Goal: Task Accomplishment & Management: Use online tool/utility

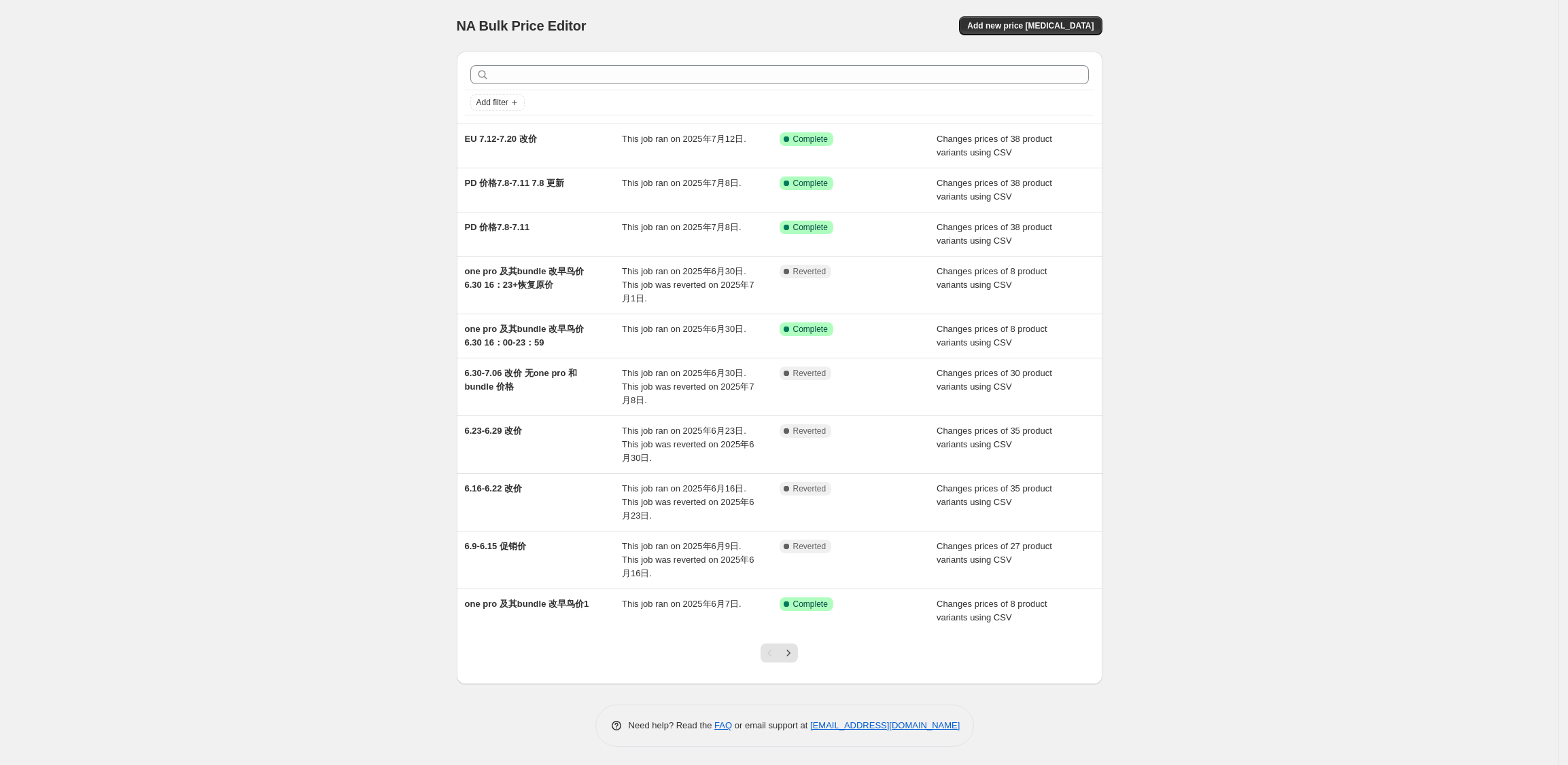
click at [193, 222] on div "NA Bulk Price Editor. This page is ready NA Bulk Price Editor Add new price [ME…" at bounding box center [779, 383] width 1558 height 768
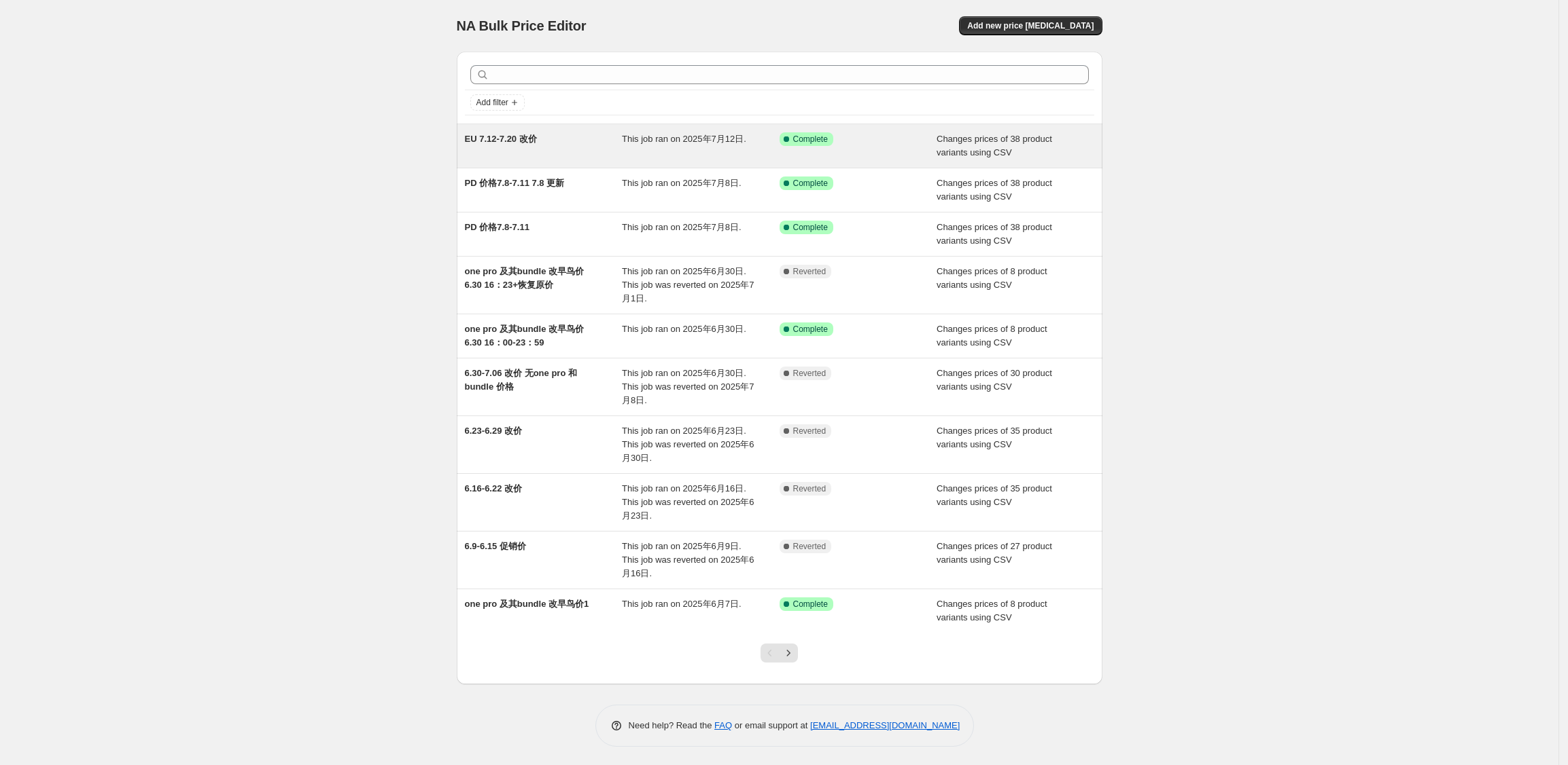
click at [860, 141] on div "Success Complete Complete" at bounding box center [848, 138] width 138 height 14
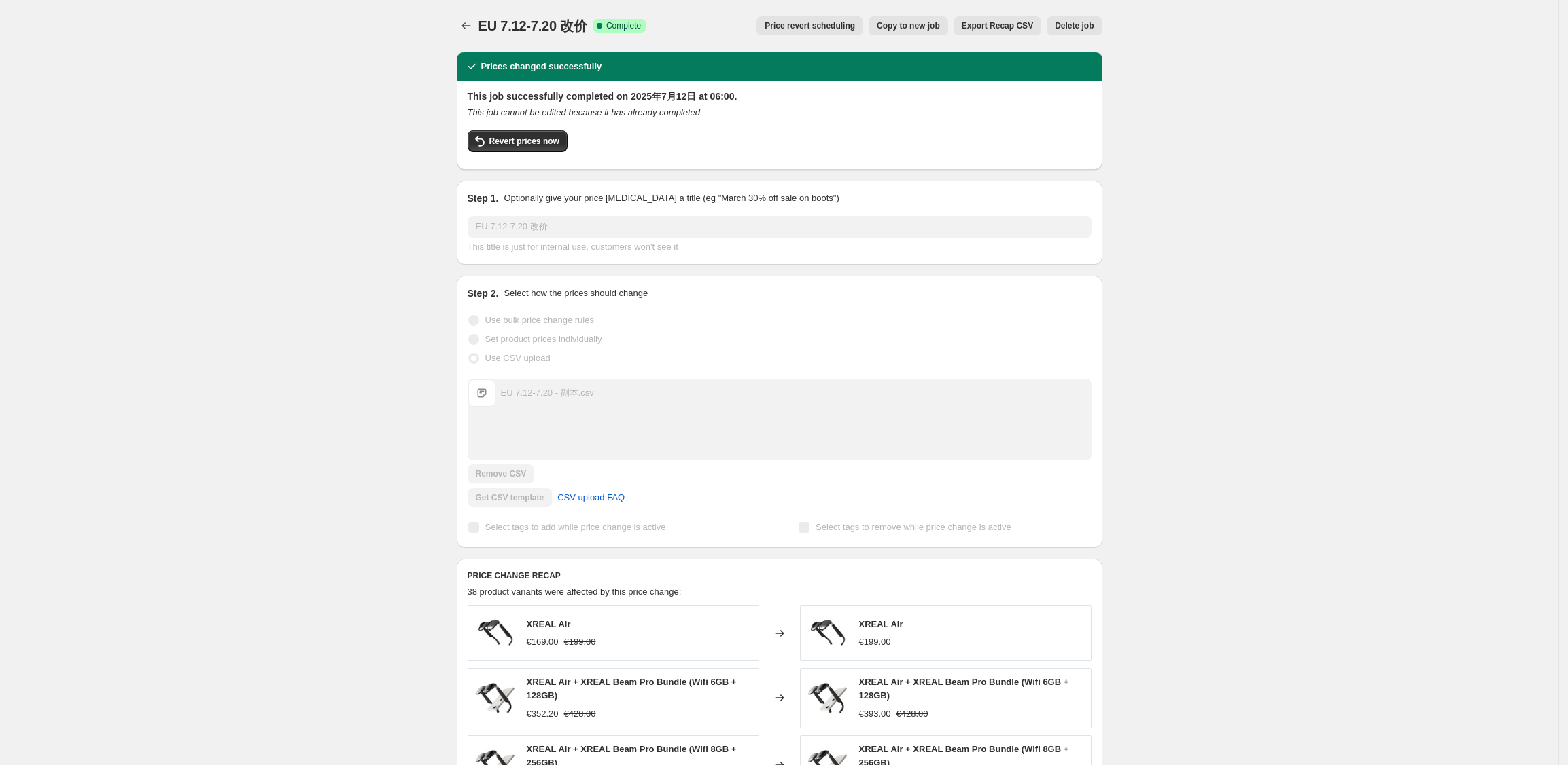
click at [1461, 137] on div "EU 7.12-7.20 改价. This page is ready EU 7.12-7.20 改价 Success Complete Complete P…" at bounding box center [779, 689] width 1558 height 1378
click at [918, 30] on span "Copy to new job" at bounding box center [908, 26] width 63 height 11
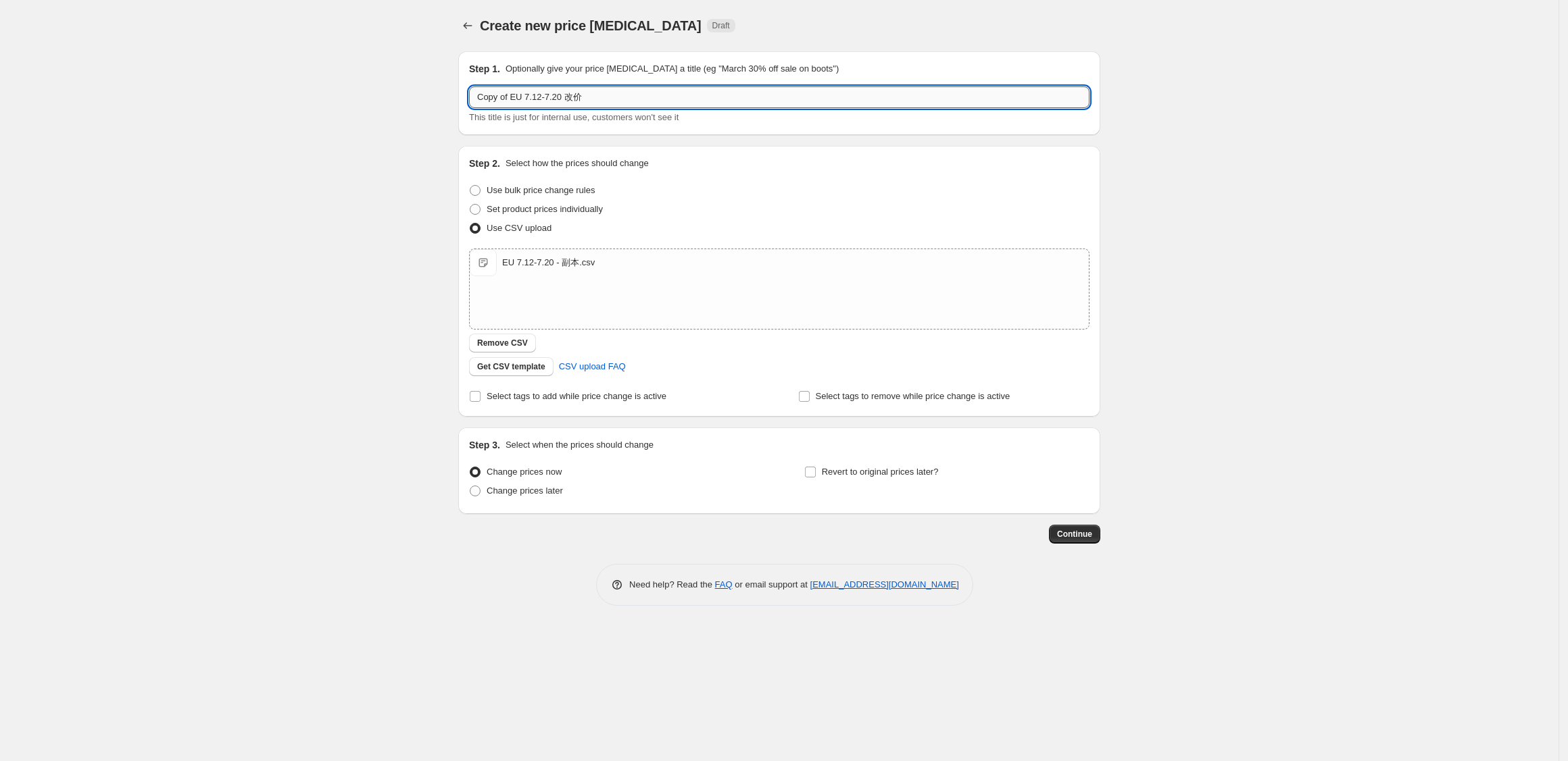
click at [572, 105] on input "Copy of EU 7.12-7.20 改价" at bounding box center [779, 97] width 620 height 22
drag, startPoint x: 510, startPoint y: 96, endPoint x: 450, endPoint y: 99, distance: 60.1
click at [450, 99] on div "Step 1. Optionally give your price [MEDICAL_DATA] a title (eg "March 30% off sa…" at bounding box center [774, 292] width 653 height 504
drag, startPoint x: 492, startPoint y: 99, endPoint x: 582, endPoint y: 113, distance: 91.1
click at [582, 113] on div "EU 7.12-7.20 改价 This title is just for internal use, customers won't see it" at bounding box center [779, 105] width 620 height 38
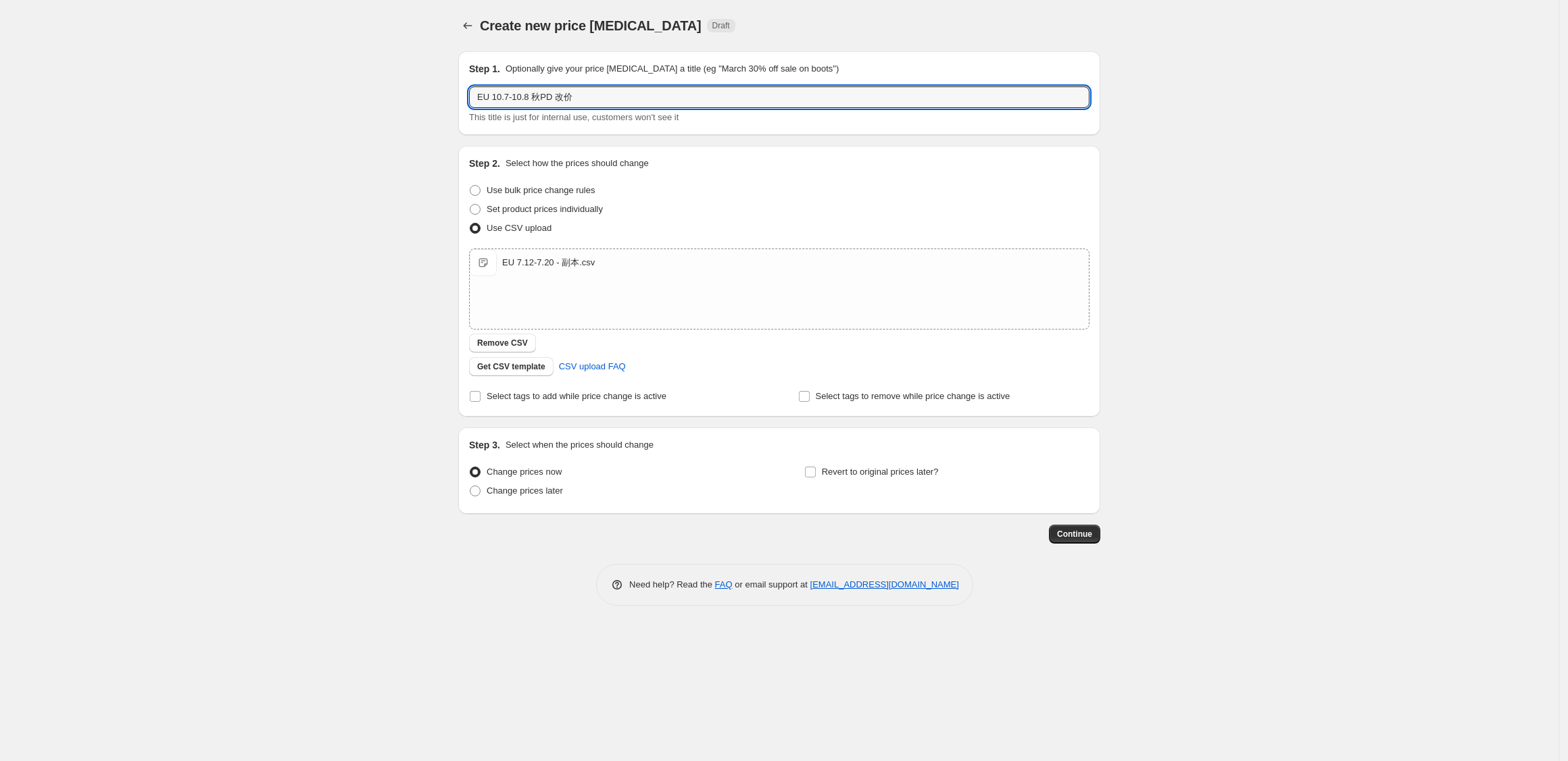
type input "EU 10.7-10.8 秋PD 改价"
click at [289, 290] on div "Create new price [MEDICAL_DATA]. This page is ready Create new price [MEDICAL_D…" at bounding box center [779, 380] width 1559 height 761
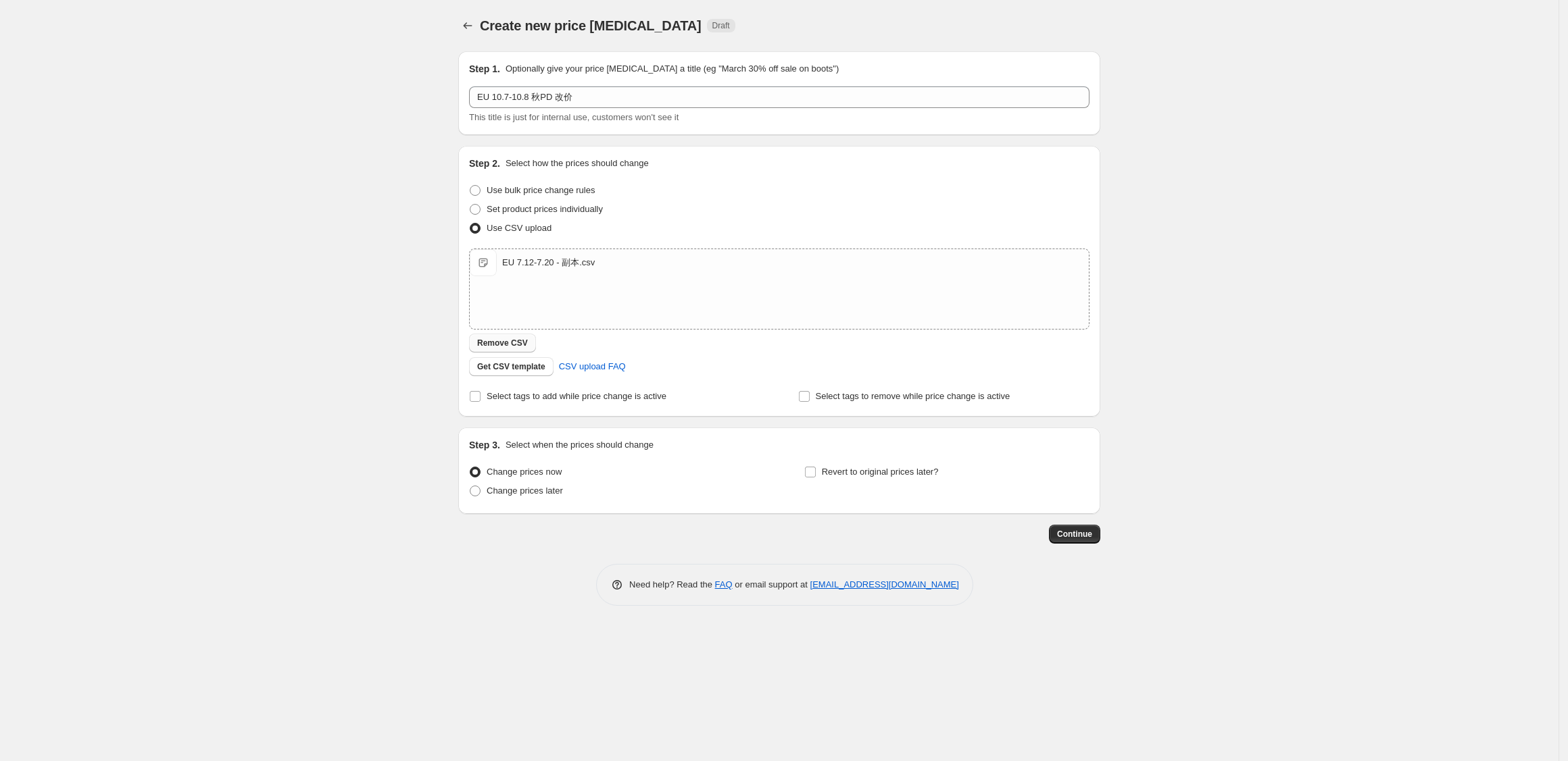
click at [500, 349] on button "Remove CSV" at bounding box center [502, 343] width 67 height 19
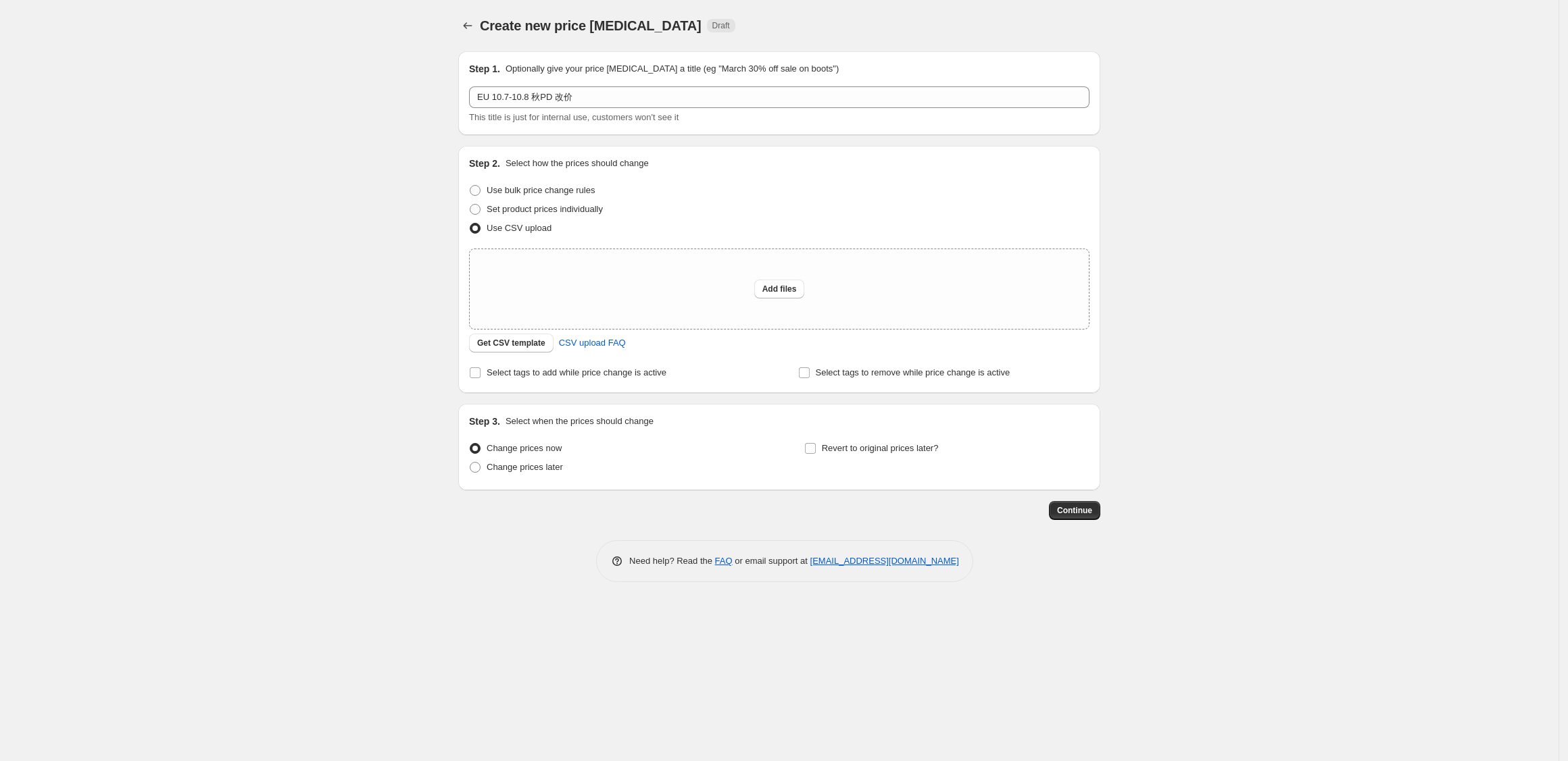
click at [300, 330] on div "Create new price [MEDICAL_DATA]. This page is ready Create new price [MEDICAL_D…" at bounding box center [779, 380] width 1559 height 761
click at [343, 531] on div "Create new price [MEDICAL_DATA]. This page is ready Create new price [MEDICAL_D…" at bounding box center [779, 380] width 1559 height 761
click at [514, 470] on span "Change prices later" at bounding box center [525, 467] width 77 height 10
click at [471, 462] on input "Change prices later" at bounding box center [470, 462] width 1 height 1
radio input "true"
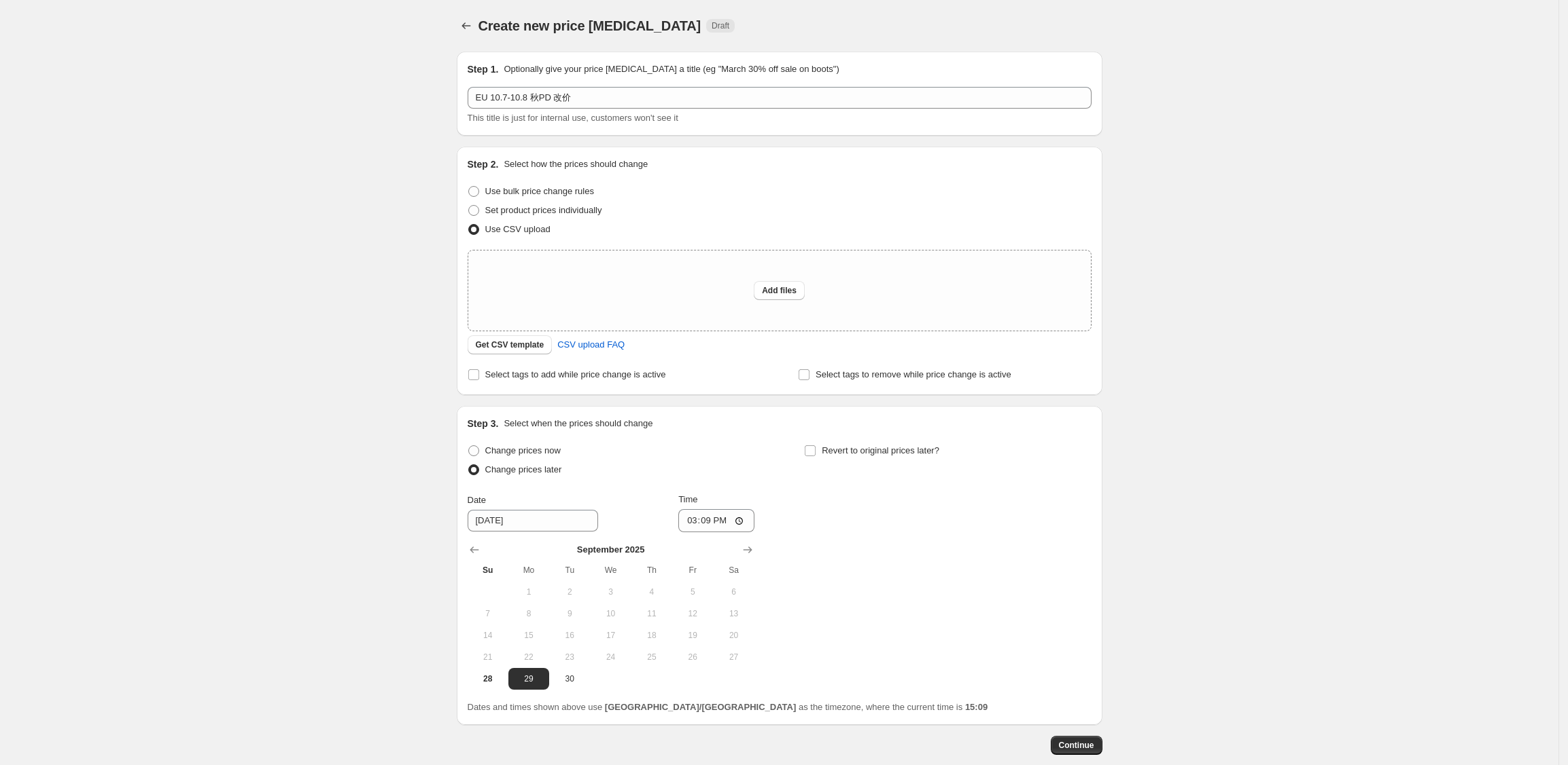
drag, startPoint x: 293, startPoint y: 607, endPoint x: 299, endPoint y: 599, distance: 10.0
click at [293, 607] on div "Create new price [MEDICAL_DATA]. This page is ready Create new price [MEDICAL_D…" at bounding box center [779, 419] width 1558 height 838
click at [296, 569] on div "Create new price [MEDICAL_DATA]. This page is ready Create new price [MEDICAL_D…" at bounding box center [779, 419] width 1558 height 838
click at [1558, 378] on div "Create new price [MEDICAL_DATA]. This page is ready Create new price [MEDICAL_D…" at bounding box center [779, 419] width 1558 height 838
click at [319, 278] on div "Create new price [MEDICAL_DATA]. This page is ready Create new price [MEDICAL_D…" at bounding box center [779, 419] width 1558 height 838
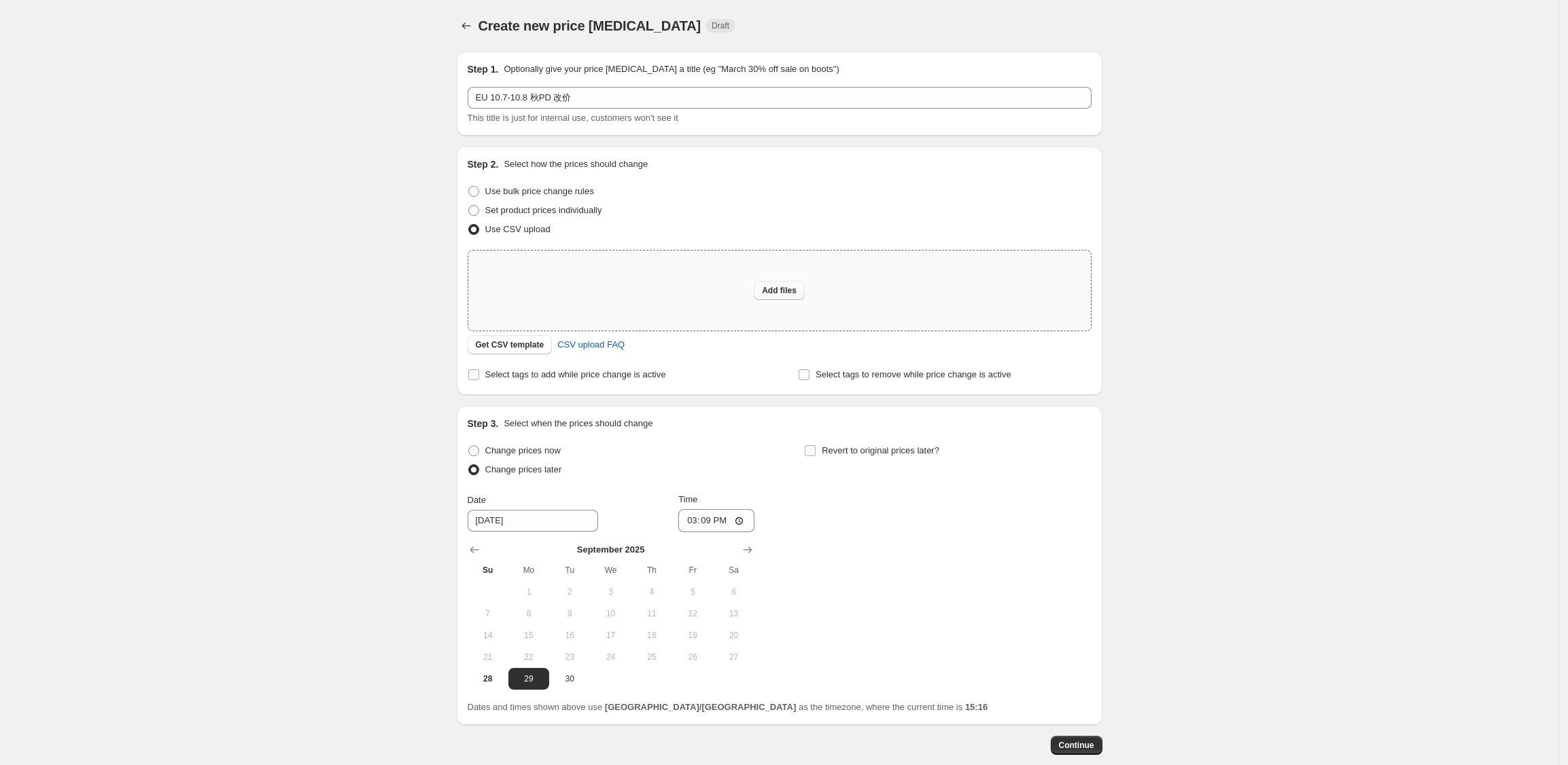
click at [782, 296] on button "Add files" at bounding box center [779, 290] width 51 height 19
type input "C:\fakepath\EU 10.7-8改价.csv"
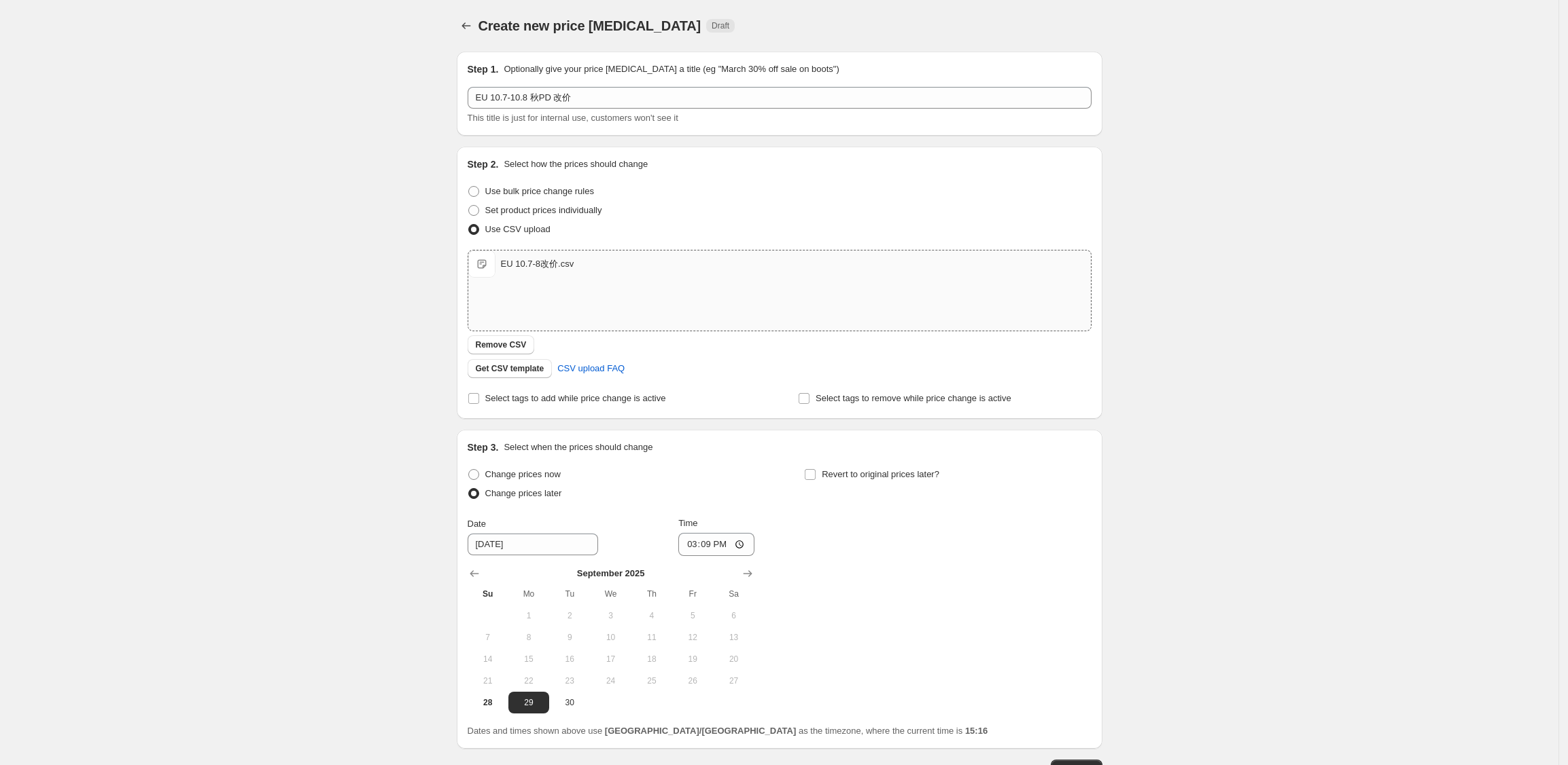
click at [333, 534] on div "Create new price [MEDICAL_DATA]. This page is ready Create new price [MEDICAL_D…" at bounding box center [779, 430] width 1558 height 862
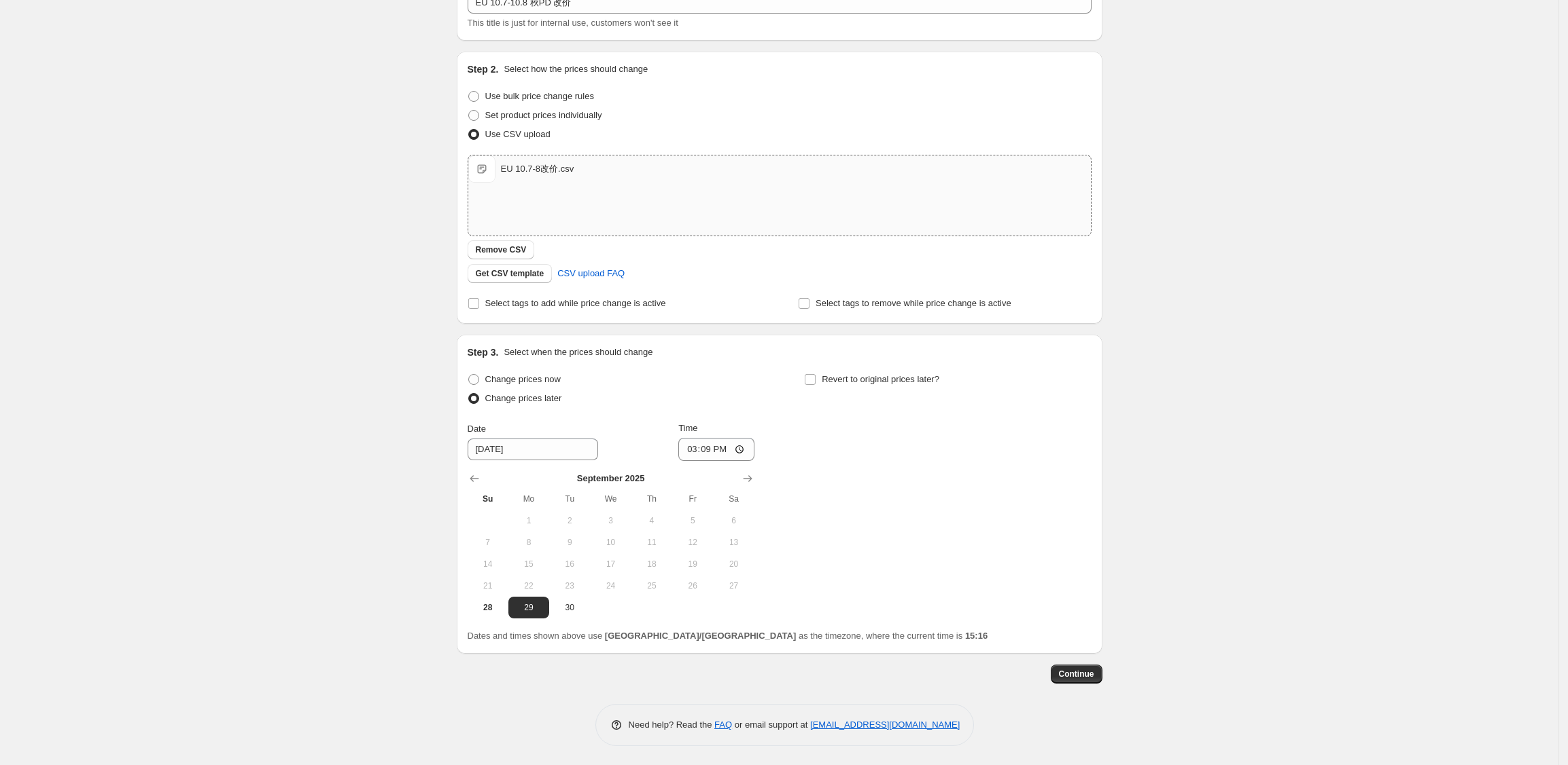
scroll to position [97, 0]
click at [569, 458] on input "[DATE]" at bounding box center [533, 449] width 130 height 22
click at [746, 480] on icon "Show next month, October 2025" at bounding box center [747, 477] width 14 height 14
click at [585, 549] on button "7" at bounding box center [569, 542] width 41 height 22
type input "[DATE]"
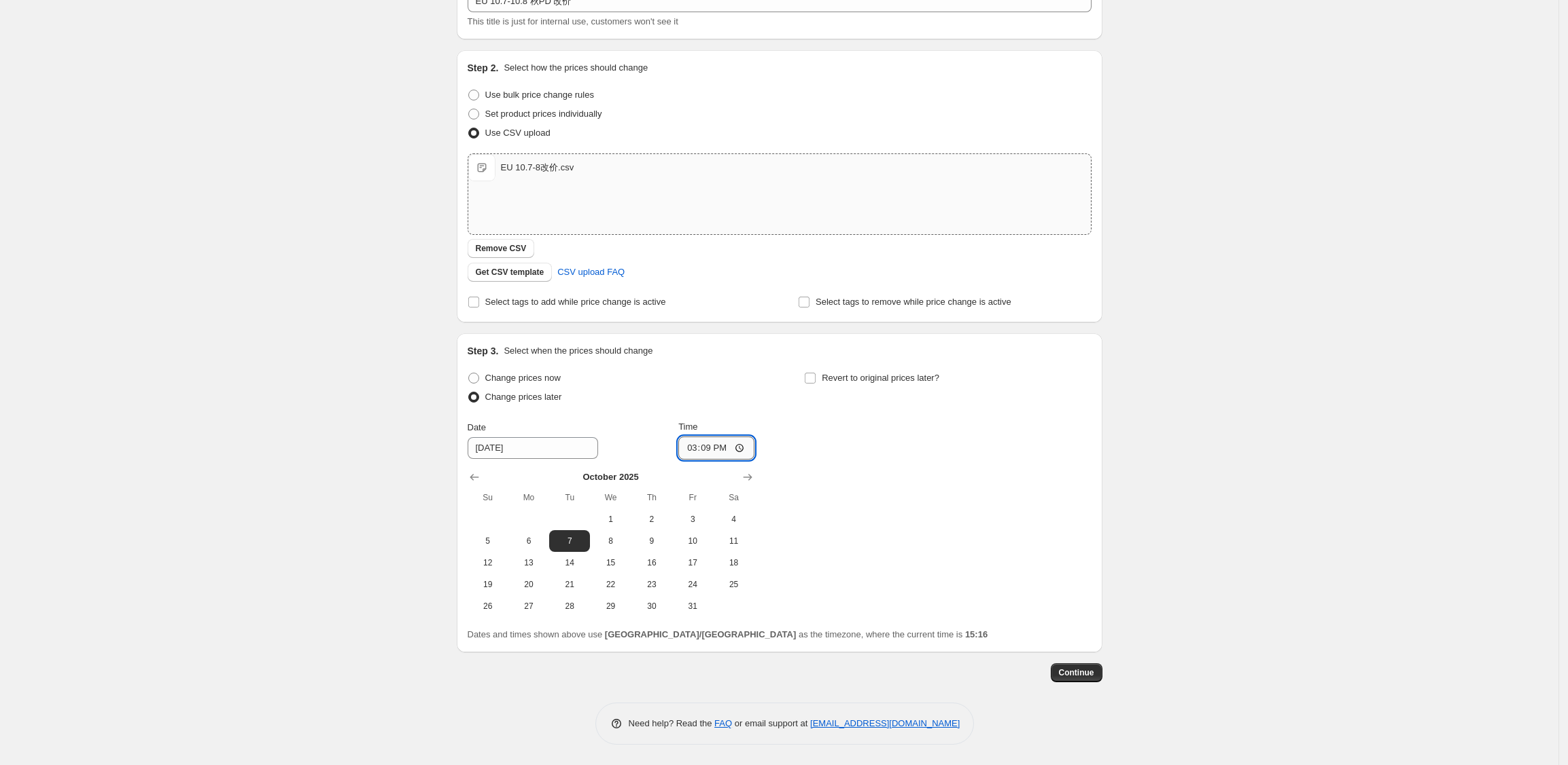
click at [733, 445] on input "15:09" at bounding box center [717, 449] width 76 height 24
type input "07:00"
click at [974, 522] on div "Change prices now Change prices later Date [DATE] Time 07:00 [DATE] Su Mo Tu We…" at bounding box center [779, 493] width 623 height 249
click at [964, 522] on div "Change prices now Change prices later Date [DATE] Time 07:00 [DATE] Su Mo Tu We…" at bounding box center [779, 493] width 623 height 249
click at [965, 522] on div "Change prices now Change prices later Date [DATE] Time 07:00 [DATE] Su Mo Tu We…" at bounding box center [779, 493] width 623 height 249
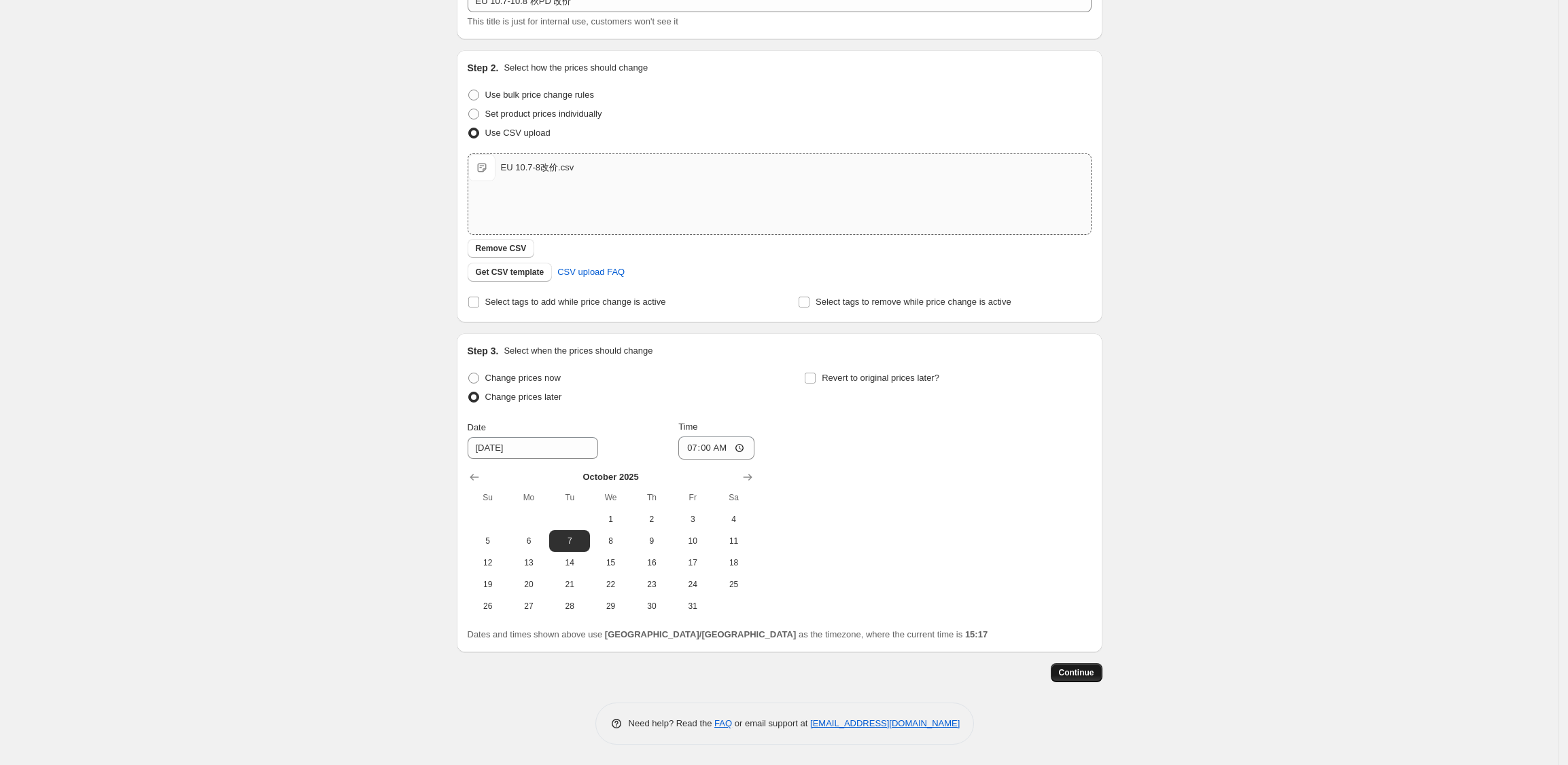
click at [1080, 675] on span "Continue" at bounding box center [1076, 673] width 35 height 11
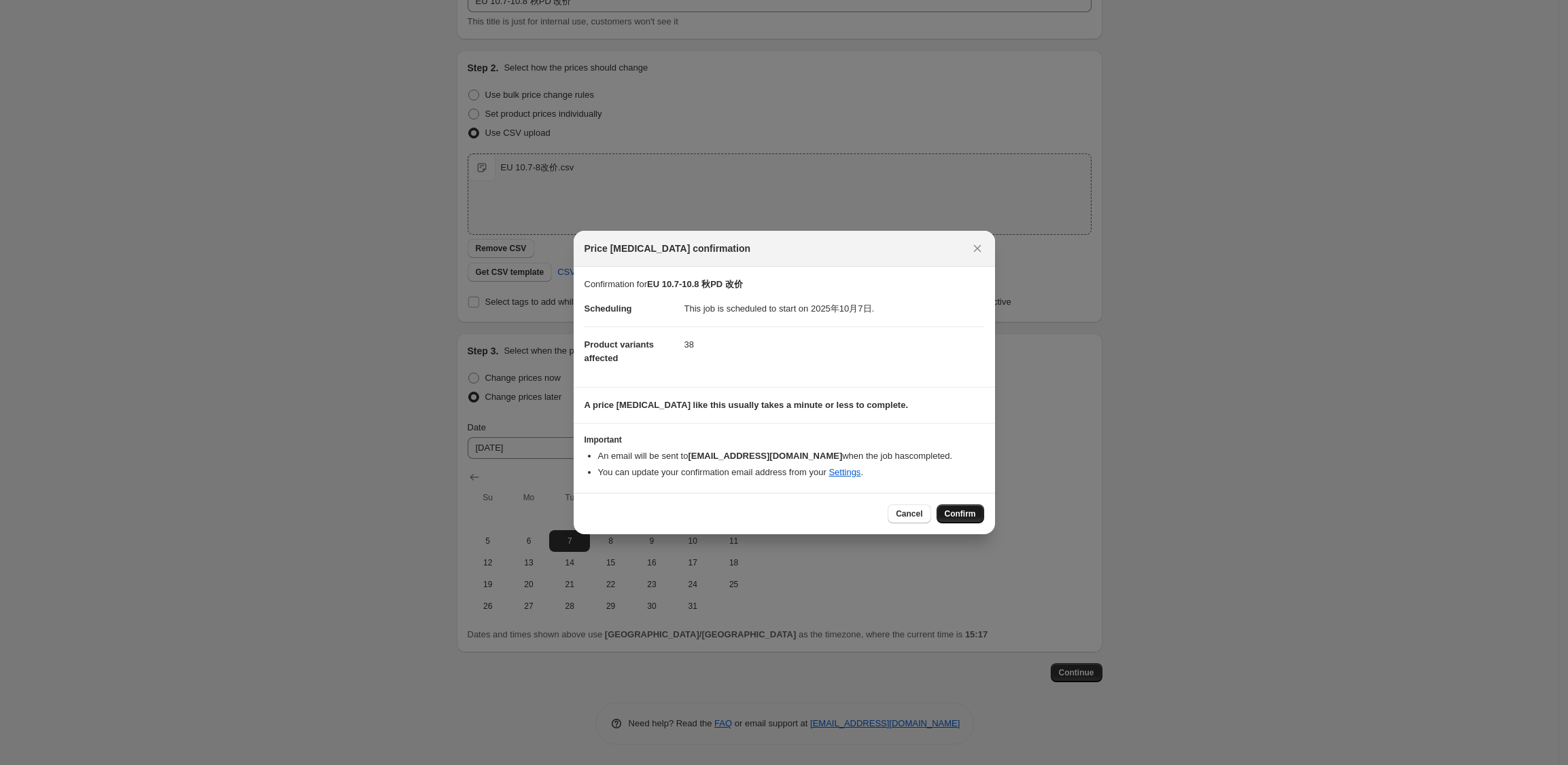
click at [967, 521] on button "Confirm" at bounding box center [960, 514] width 48 height 19
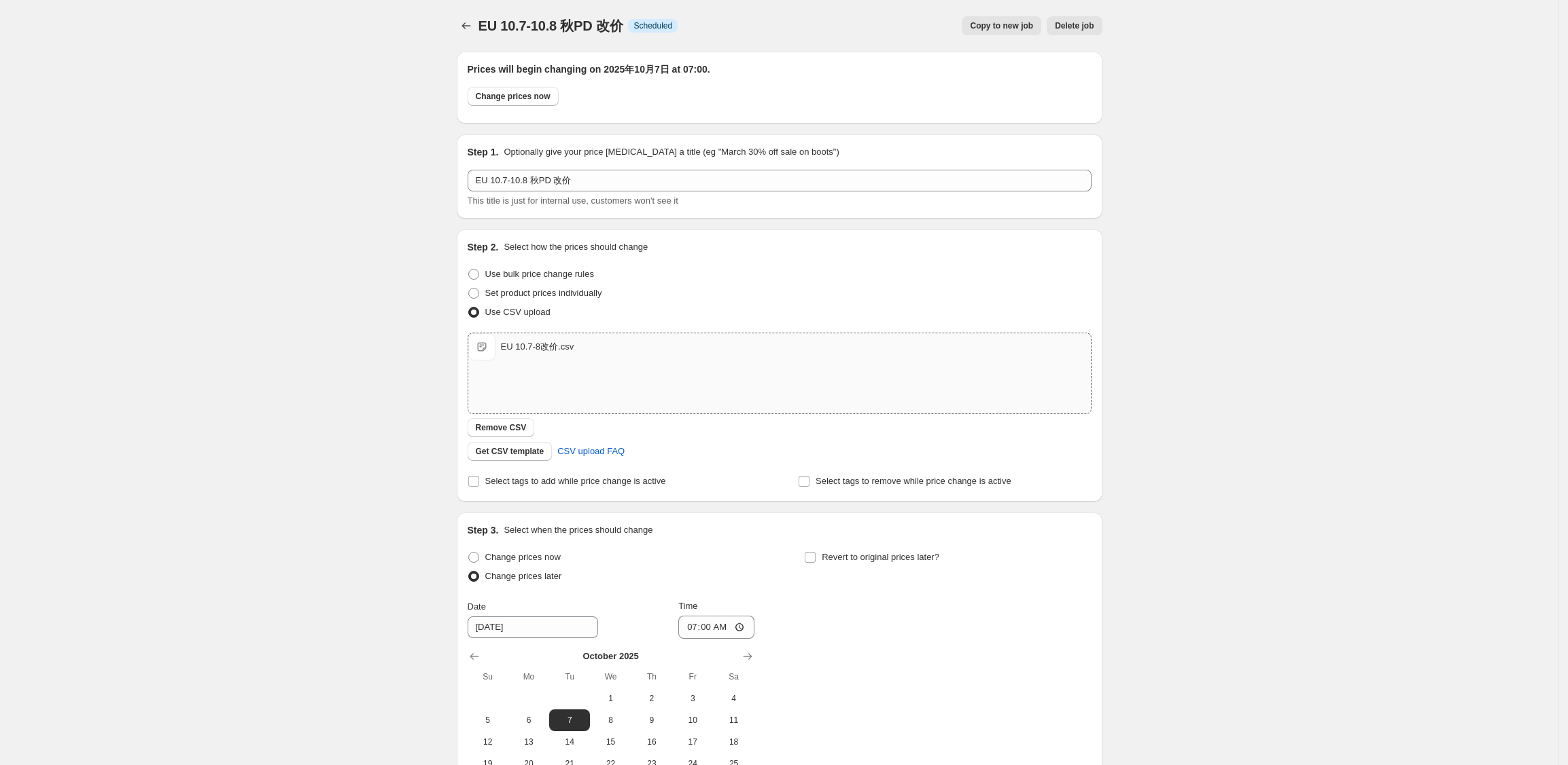
scroll to position [97, 0]
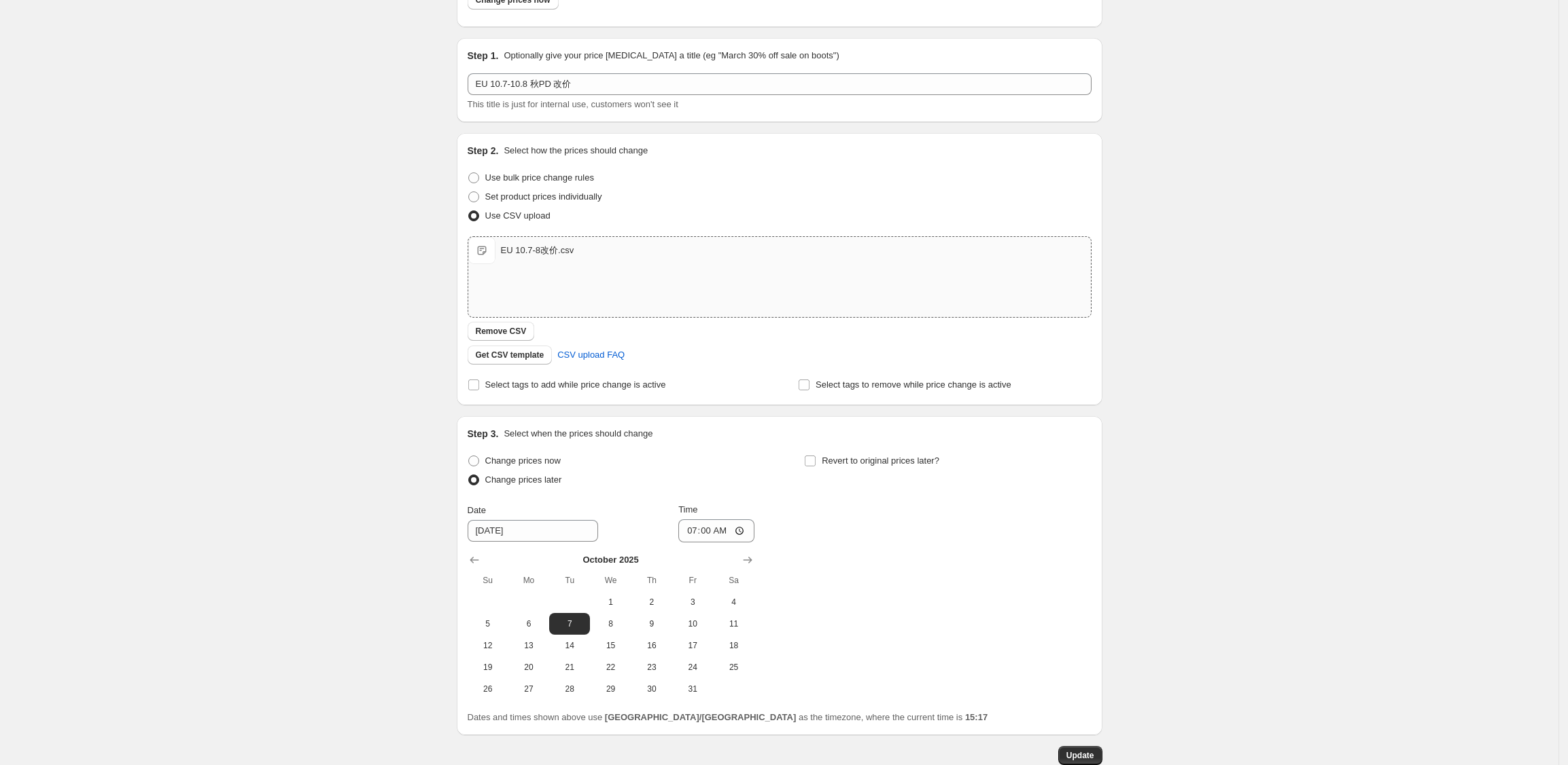
click at [1221, 537] on div "EU 10.7-10.8 秋PD 改价. This page is ready EU 10.7-10.8 秋PD 改价 Info Scheduled Copy…" at bounding box center [779, 375] width 1558 height 945
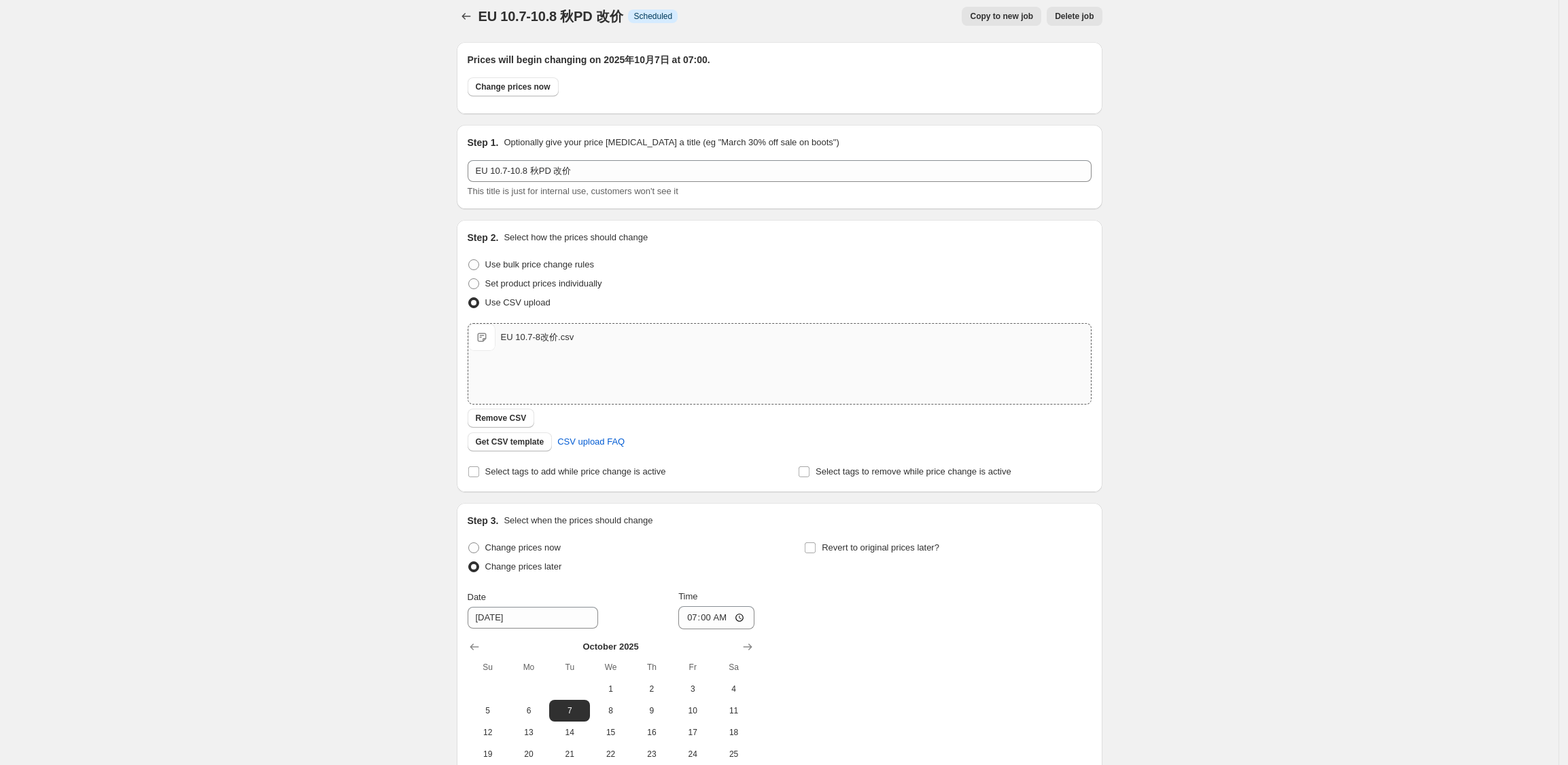
scroll to position [0, 0]
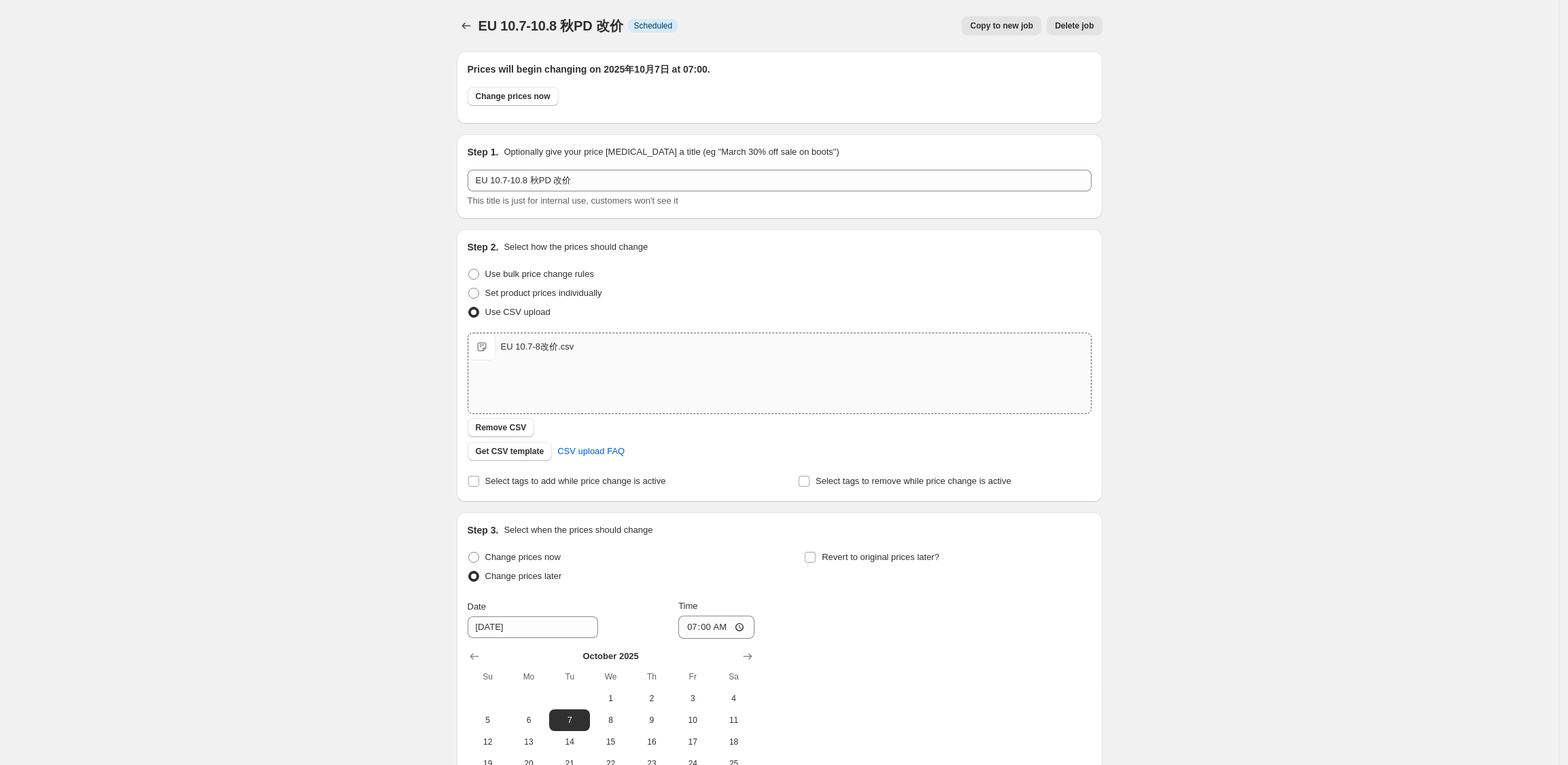
click at [292, 146] on div "EU 10.7-10.8 秋PD 改价. This page is ready EU 10.7-10.8 秋PD 改价 Info Scheduled Copy…" at bounding box center [779, 472] width 1558 height 945
click at [465, 21] on icon "Price change jobs" at bounding box center [466, 25] width 14 height 14
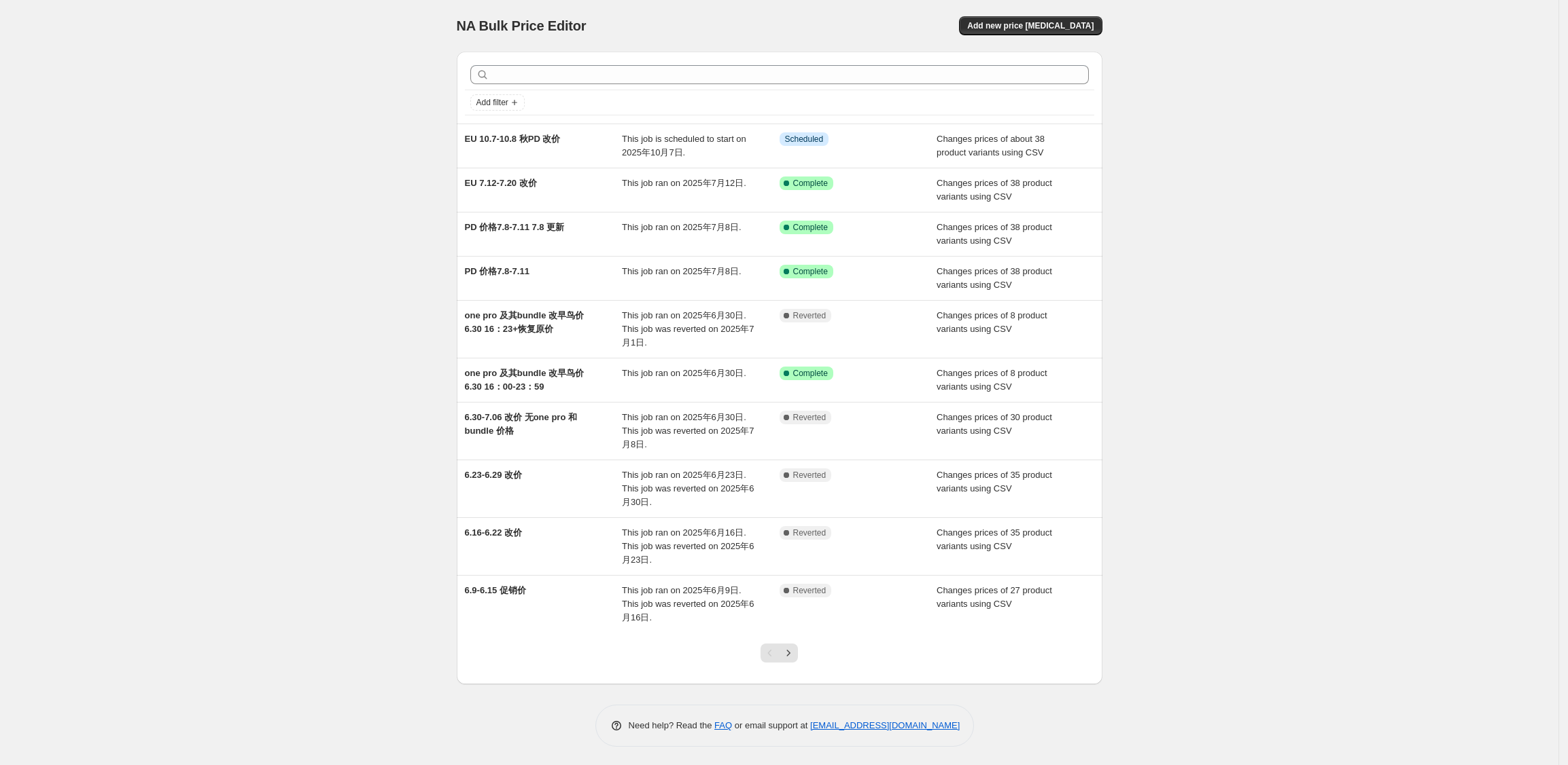
click at [261, 184] on div "NA Bulk Price Editor. This page is ready NA Bulk Price Editor Add new price [ME…" at bounding box center [779, 383] width 1558 height 768
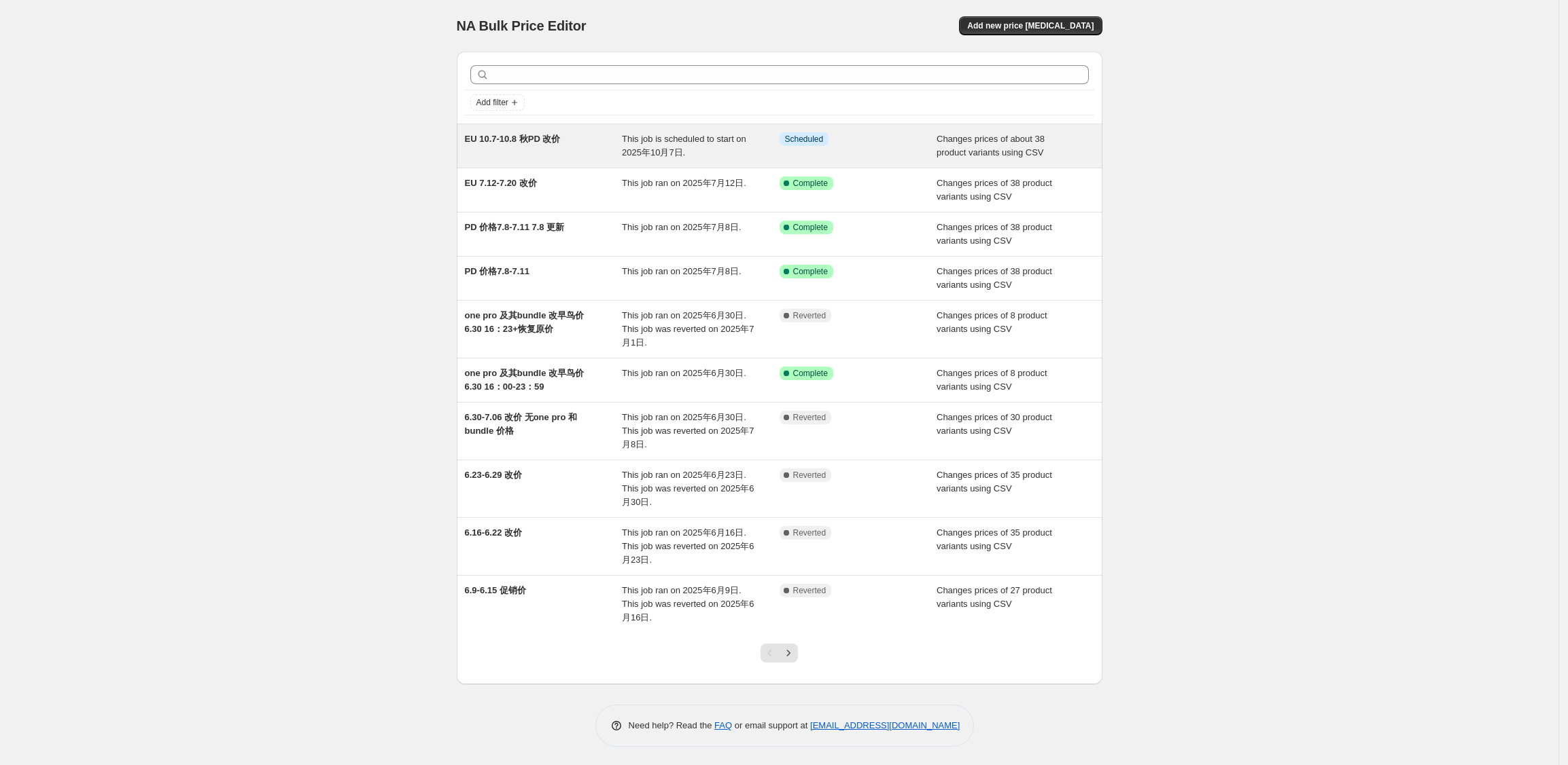
click at [893, 140] on div "Info Scheduled" at bounding box center [848, 138] width 138 height 14
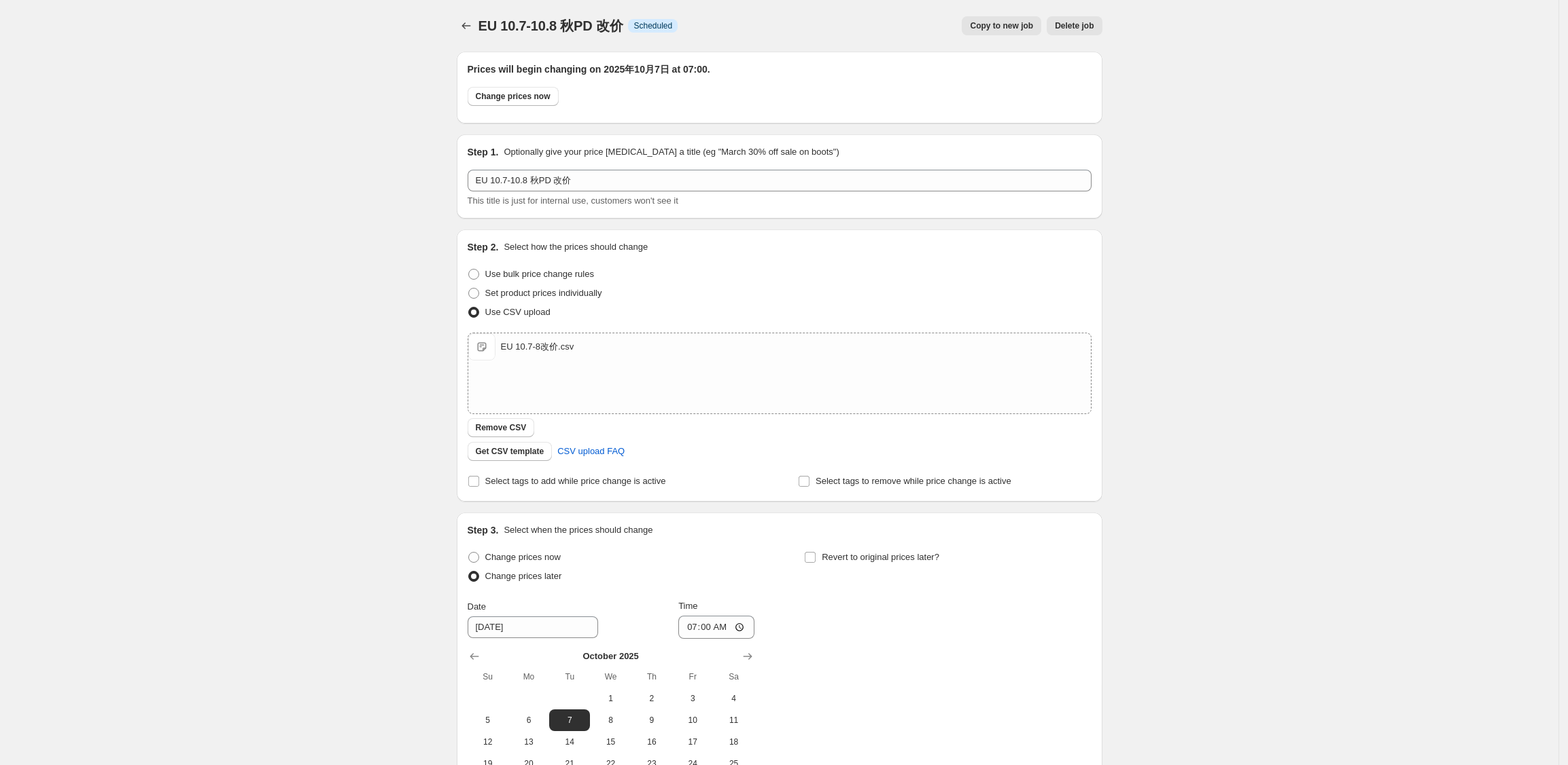
click at [1014, 31] on span "Copy to new job" at bounding box center [1002, 26] width 63 height 11
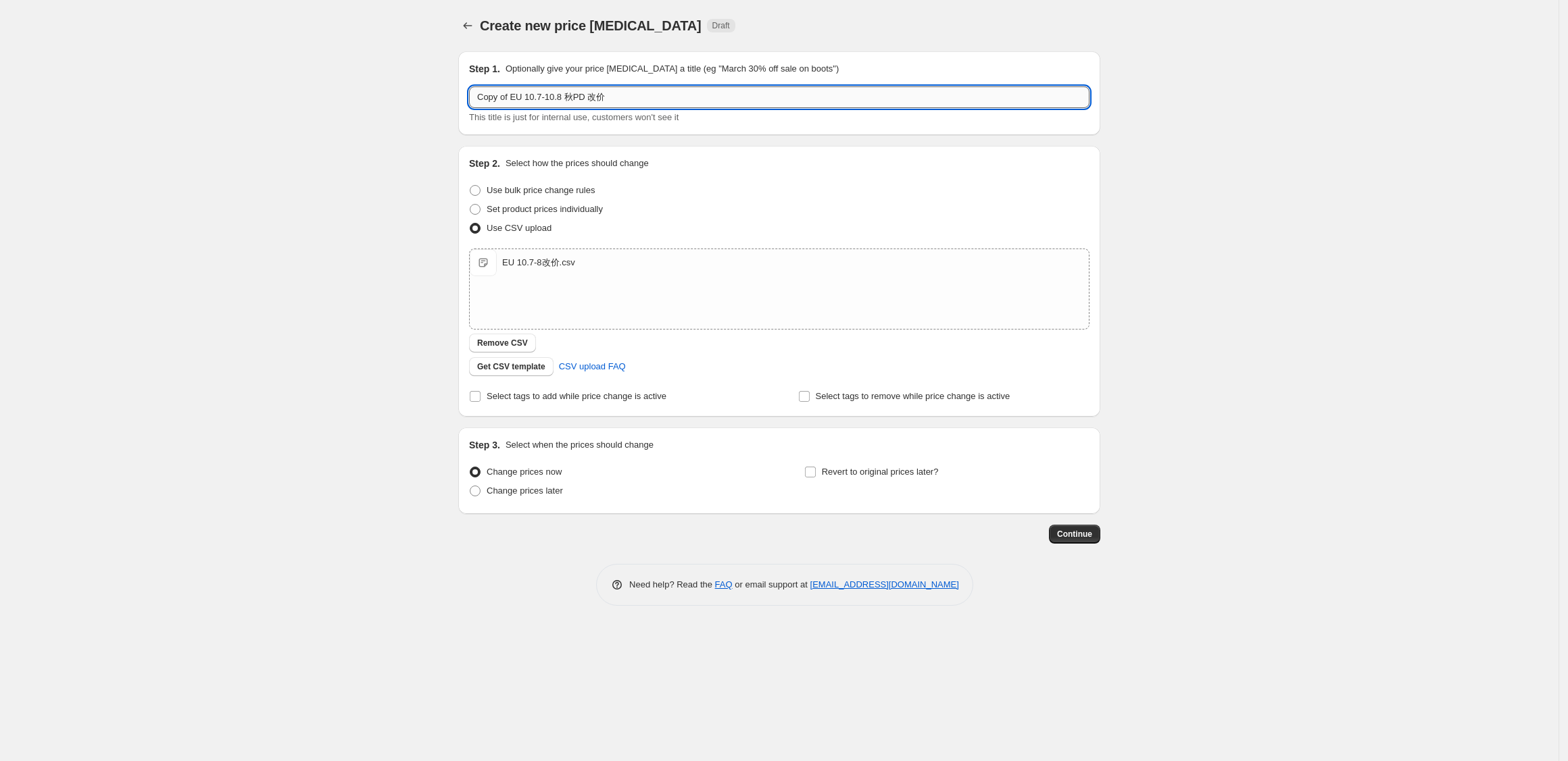
drag, startPoint x: 531, startPoint y: 90, endPoint x: 536, endPoint y: 95, distance: 7.1
click at [532, 90] on input "Copy of EU 10.7-10.8 秋PD 改价" at bounding box center [779, 97] width 620 height 22
drag, startPoint x: 510, startPoint y: 94, endPoint x: 447, endPoint y: 99, distance: 63.2
click at [447, 99] on div "Step 1. Optionally give your price [MEDICAL_DATA] a title (eg "March 30% off sa…" at bounding box center [774, 292] width 653 height 504
click at [507, 96] on input "EU 10.7-10.8 秋PD 改价" at bounding box center [779, 97] width 620 height 22
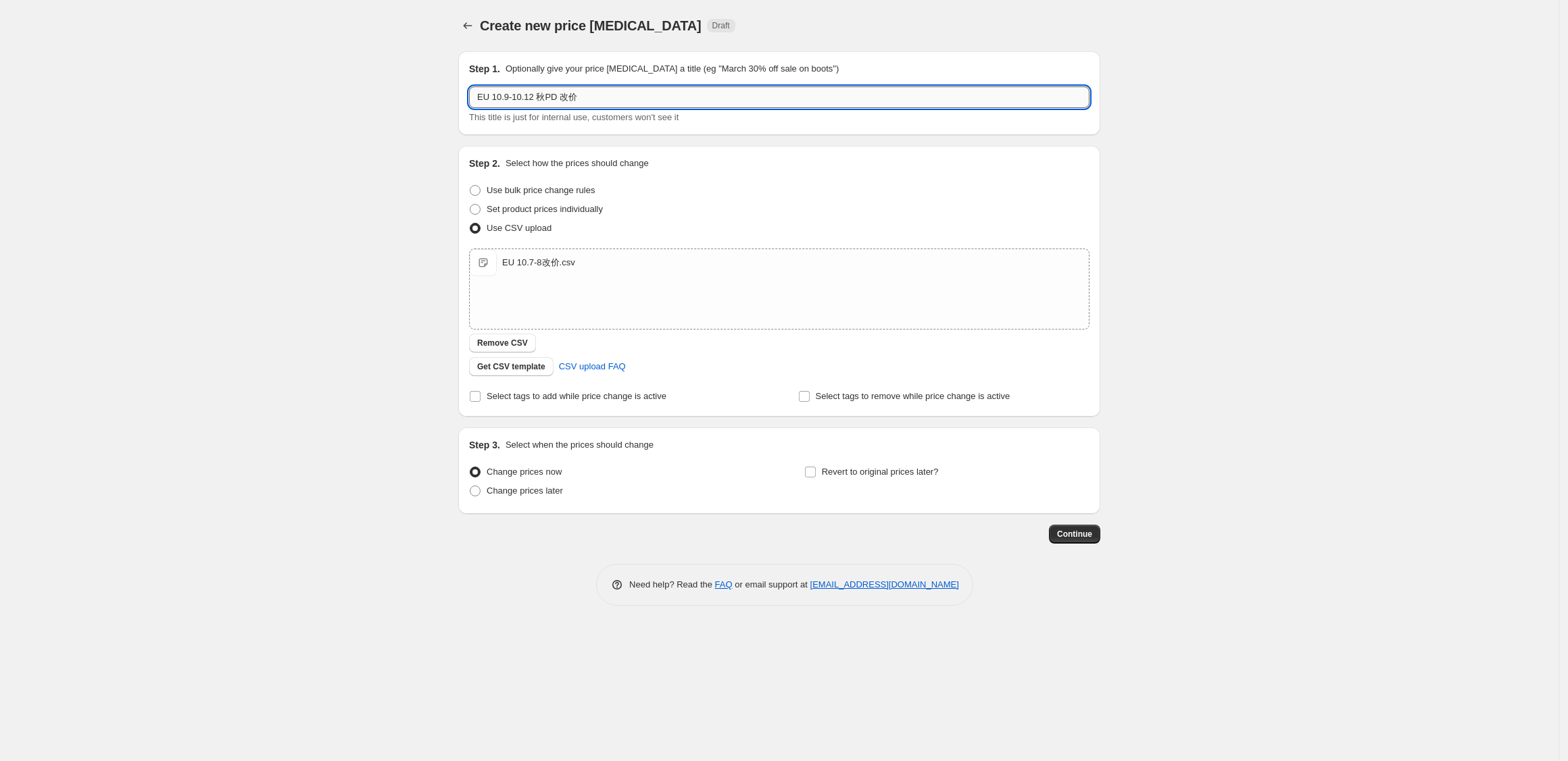
drag, startPoint x: 536, startPoint y: 102, endPoint x: 557, endPoint y: 101, distance: 21.0
click at [557, 101] on input "EU 10.9-10.12 秋PD 改价" at bounding box center [779, 97] width 620 height 22
type input "EU 10.9-10.12 改价"
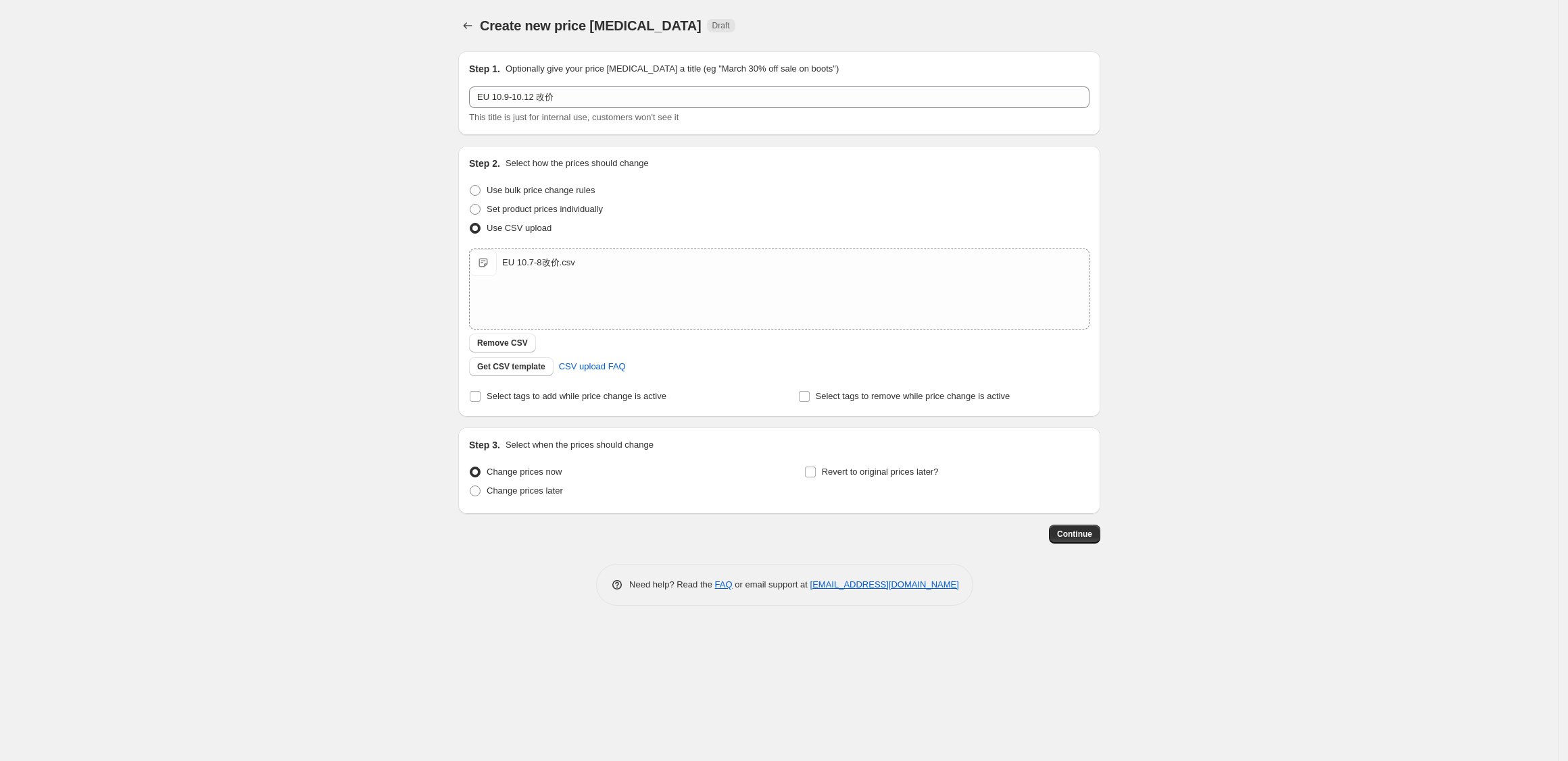
click at [277, 230] on div "Create new price [MEDICAL_DATA]. This page is ready Create new price [MEDICAL_D…" at bounding box center [779, 380] width 1559 height 761
drag, startPoint x: 490, startPoint y: 341, endPoint x: 494, endPoint y: 333, distance: 8.9
click at [490, 343] on span "Remove CSV" at bounding box center [502, 344] width 50 height 11
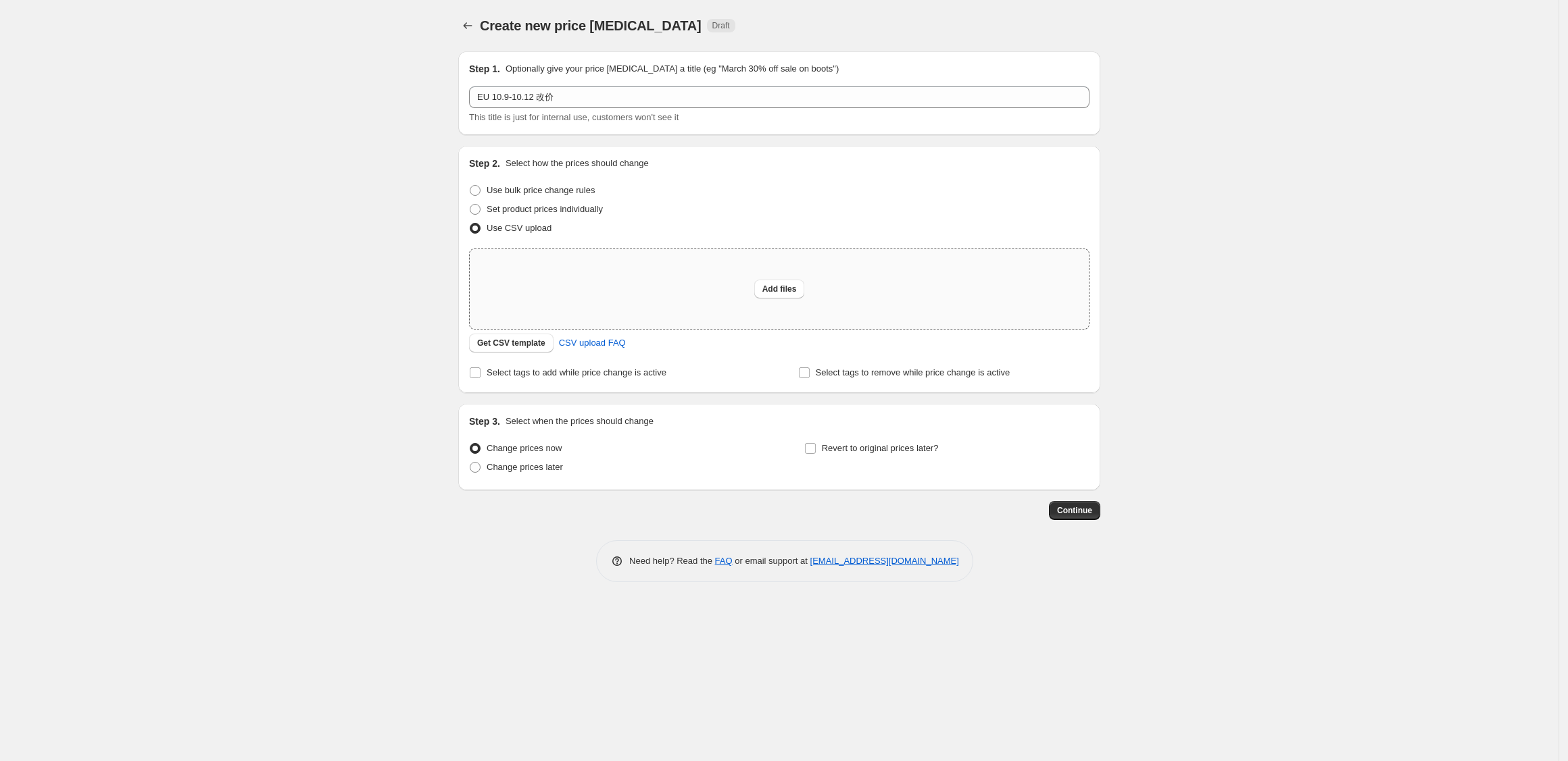
click at [524, 282] on div "Add files" at bounding box center [779, 289] width 619 height 80
type input "C:\fakepath\EU 10.9-12改价.csv"
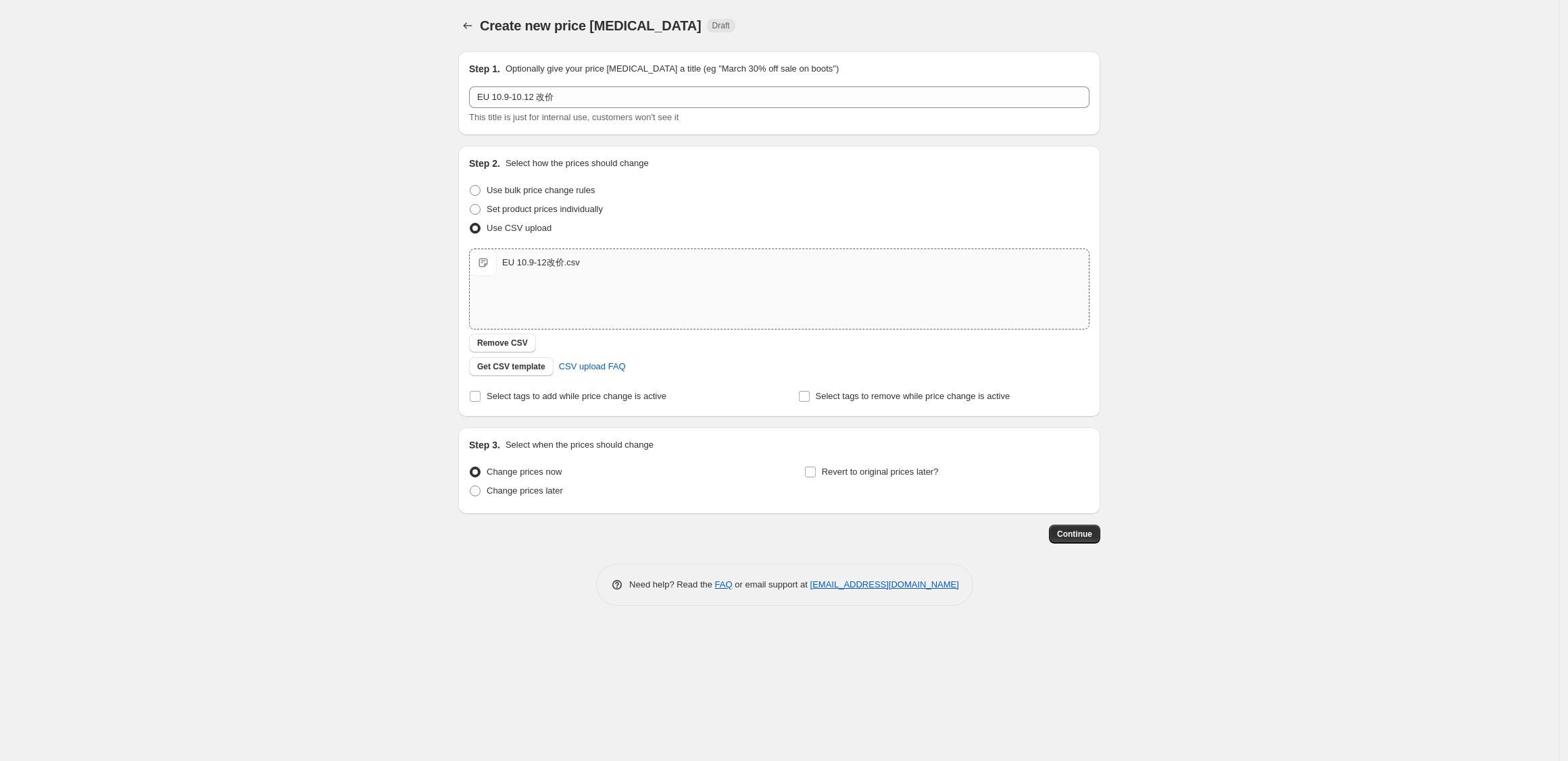
click at [362, 478] on div "Create new price [MEDICAL_DATA]. This page is ready Create new price [MEDICAL_D…" at bounding box center [779, 380] width 1559 height 761
click at [516, 498] on label "Change prices later" at bounding box center [516, 490] width 94 height 19
click at [471, 487] on input "Change prices later" at bounding box center [470, 486] width 1 height 1
radio input "true"
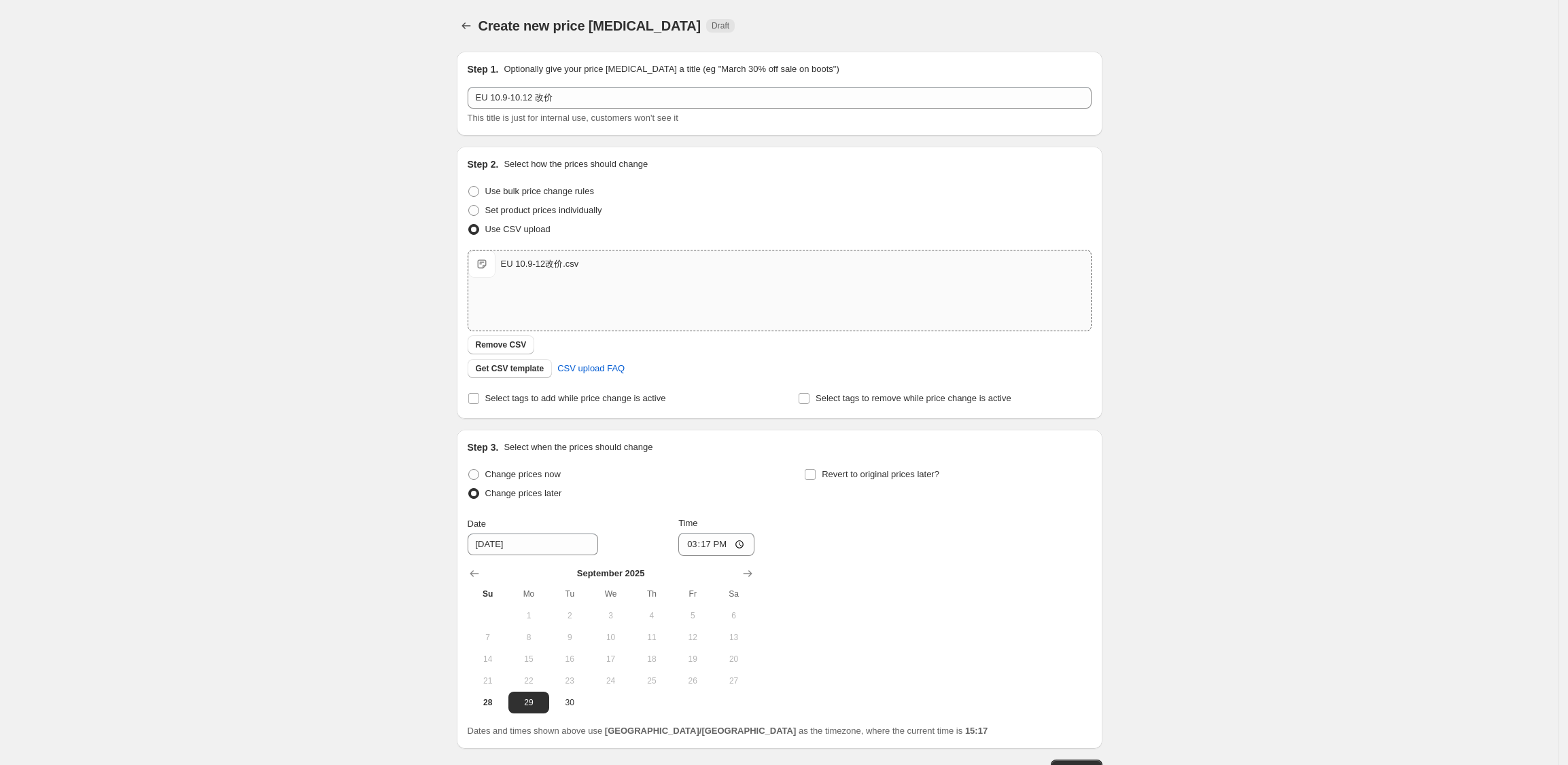
click at [301, 609] on div "Create new price [MEDICAL_DATA]. This page is ready Create new price [MEDICAL_D…" at bounding box center [779, 430] width 1558 height 862
click at [533, 550] on input "[DATE]" at bounding box center [533, 544] width 130 height 22
click at [752, 568] on icon "Show next month, October 2025" at bounding box center [747, 573] width 14 height 14
click at [664, 636] on span "9" at bounding box center [651, 638] width 30 height 11
type input "[DATE]"
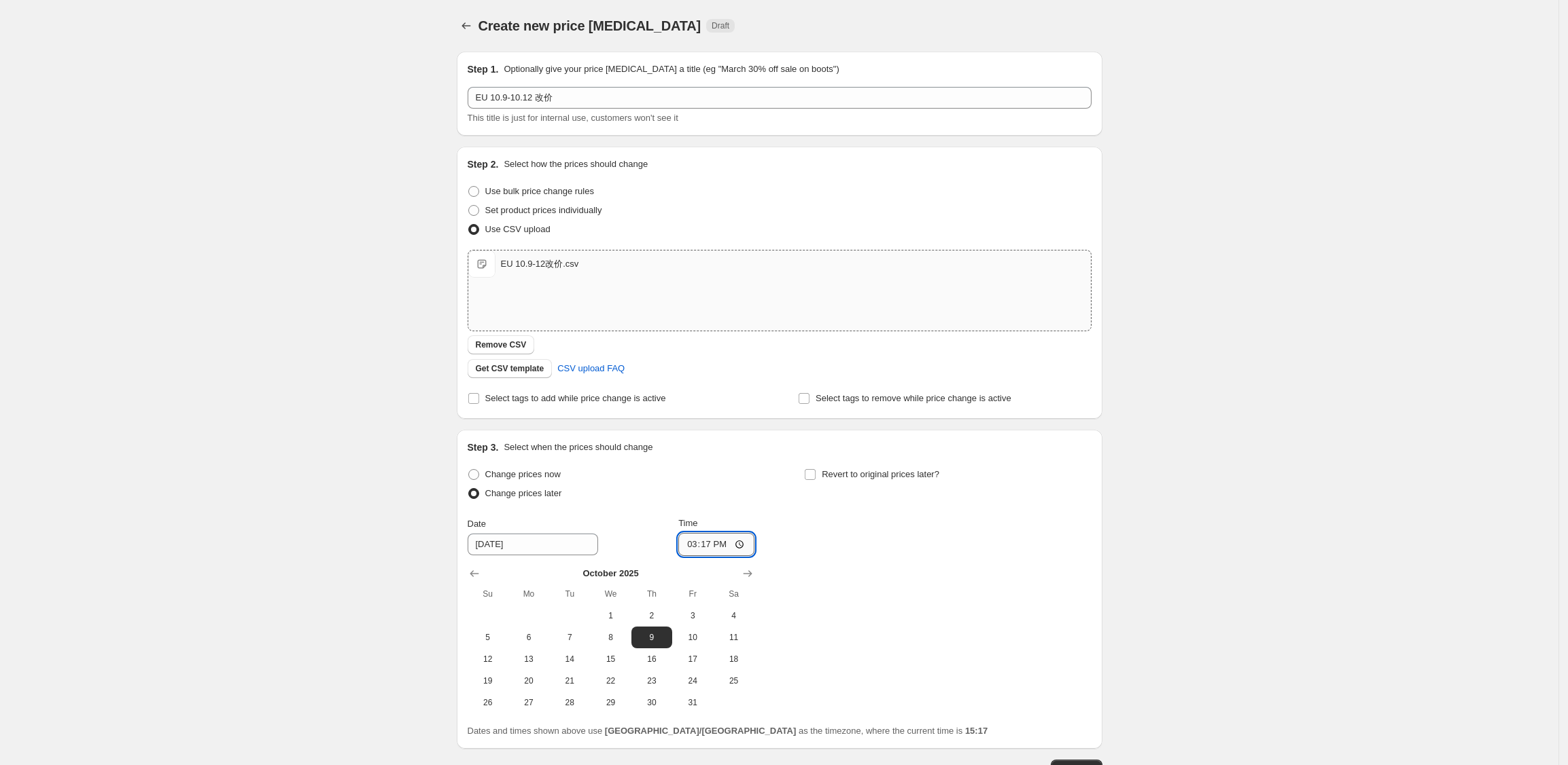
click at [717, 542] on input "15:17" at bounding box center [717, 545] width 76 height 24
type input "07:00"
click at [840, 633] on div "Change prices now Change prices later Date [DATE] Time 07:00 [DATE] Su Mo Tu We…" at bounding box center [779, 589] width 623 height 249
click at [1269, 558] on div "Create new price [MEDICAL_DATA]. This page is ready Create new price [MEDICAL_D…" at bounding box center [779, 430] width 1558 height 862
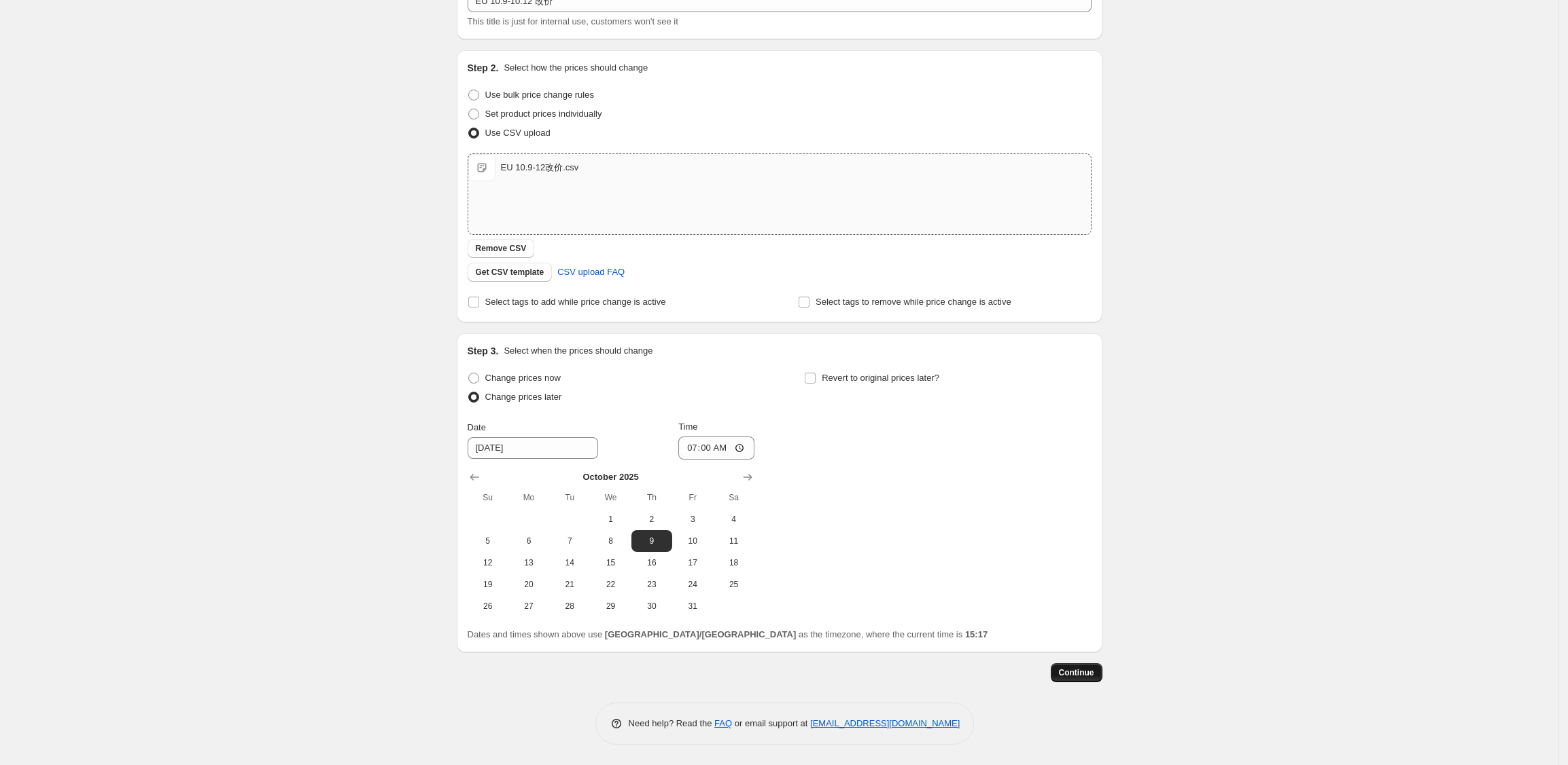
click at [1085, 676] on span "Continue" at bounding box center [1076, 673] width 35 height 11
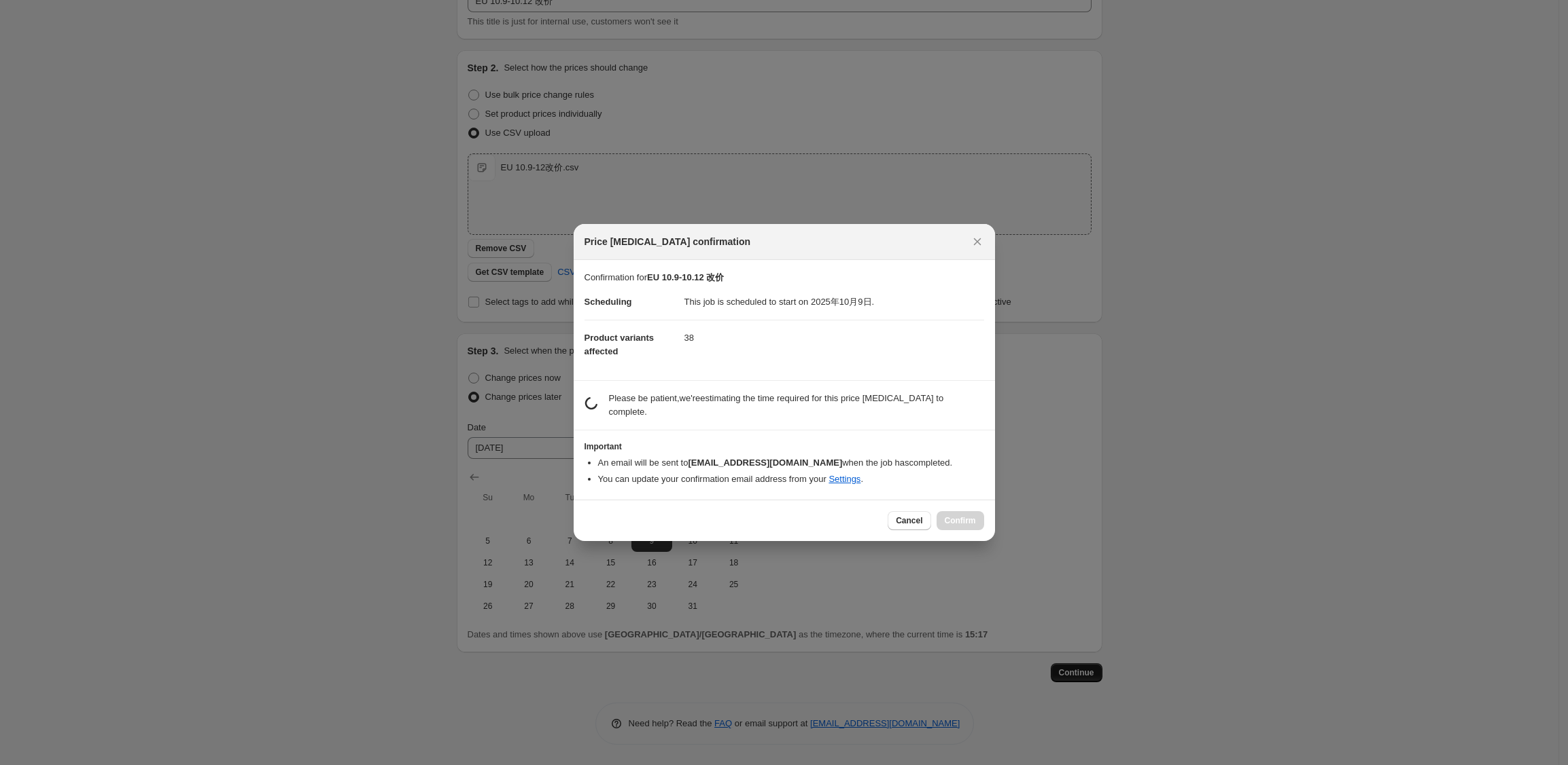
scroll to position [0, 0]
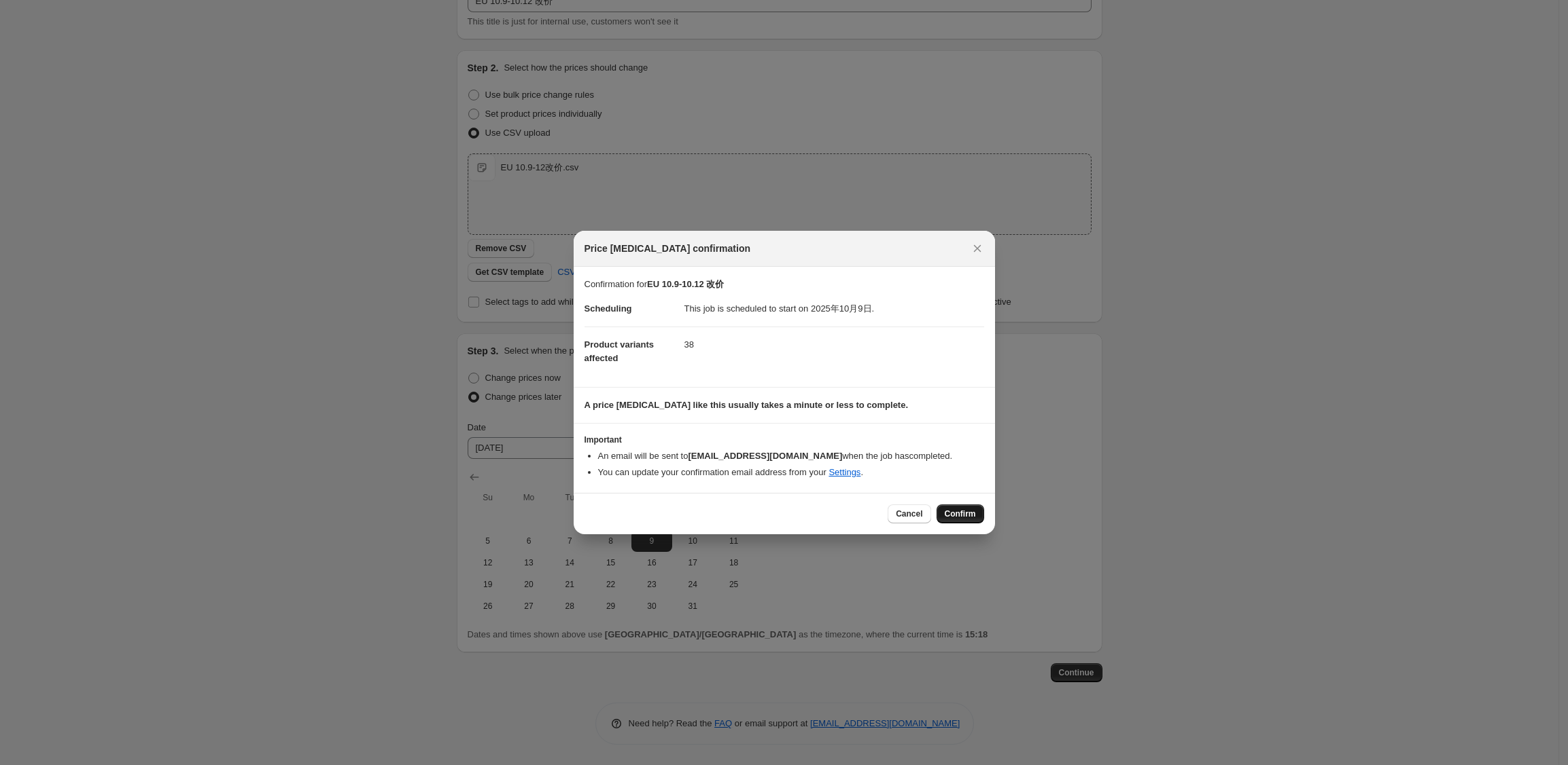
click at [967, 517] on span "Confirm" at bounding box center [960, 515] width 32 height 11
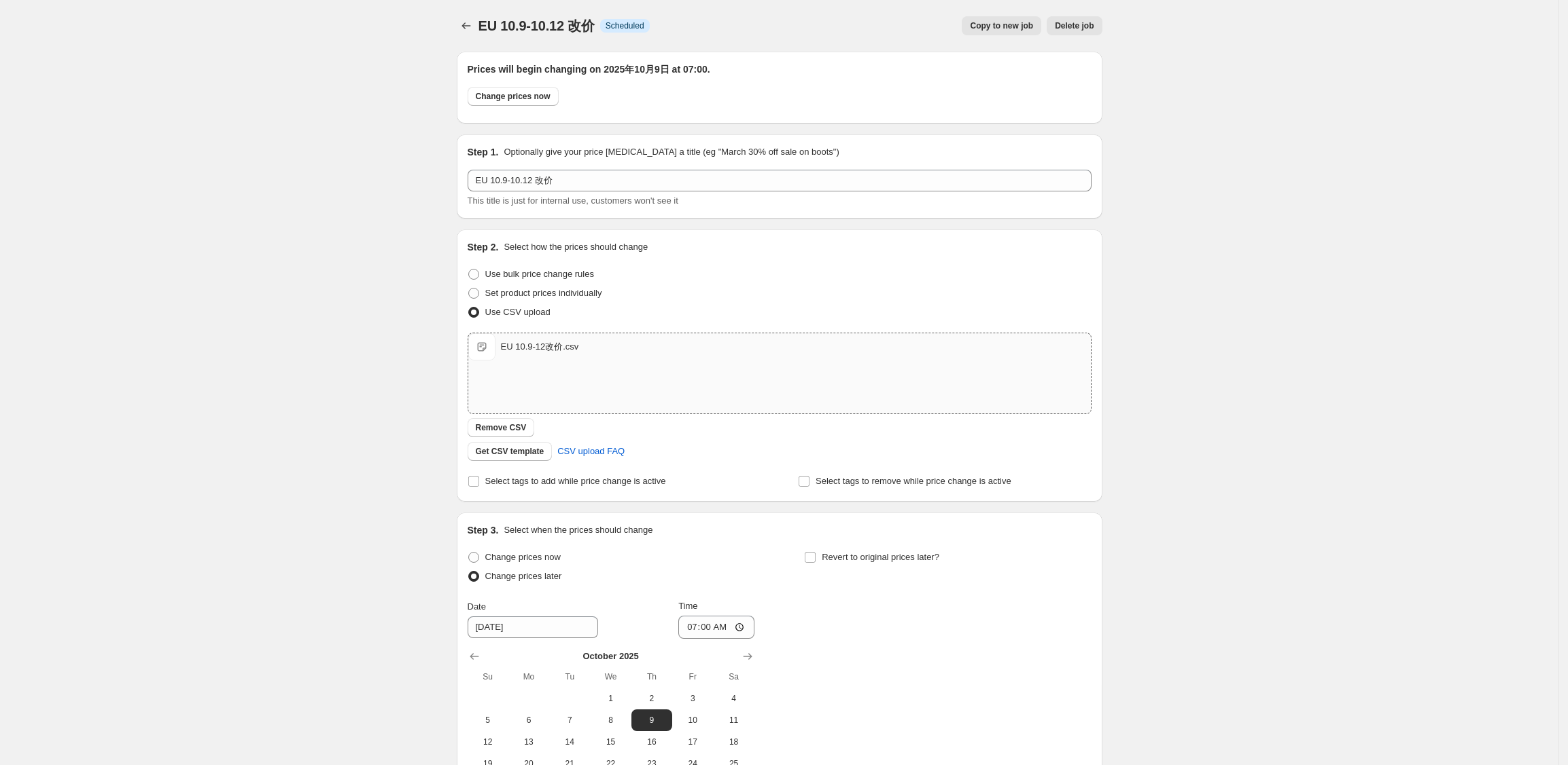
click at [1195, 502] on div "EU 10.9-10.12 改价. This page is ready EU 10.9-10.12 改价 Info Scheduled Copy to ne…" at bounding box center [779, 472] width 1558 height 945
click at [468, 24] on icon "Price change jobs" at bounding box center [466, 25] width 14 height 14
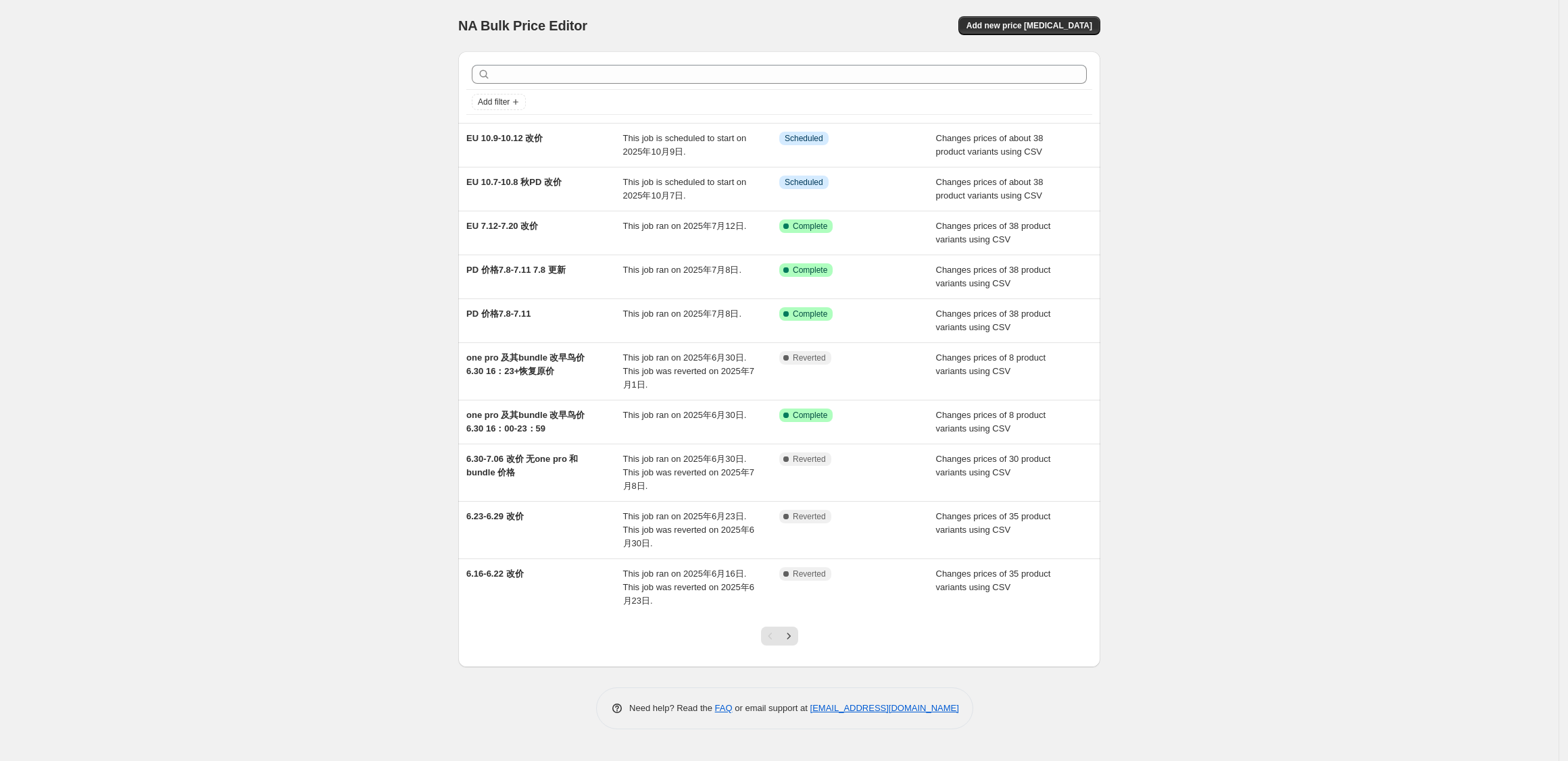
click at [344, 255] on div "NA Bulk Price Editor. This page is ready NA Bulk Price Editor Add new price [ME…" at bounding box center [779, 380] width 1559 height 761
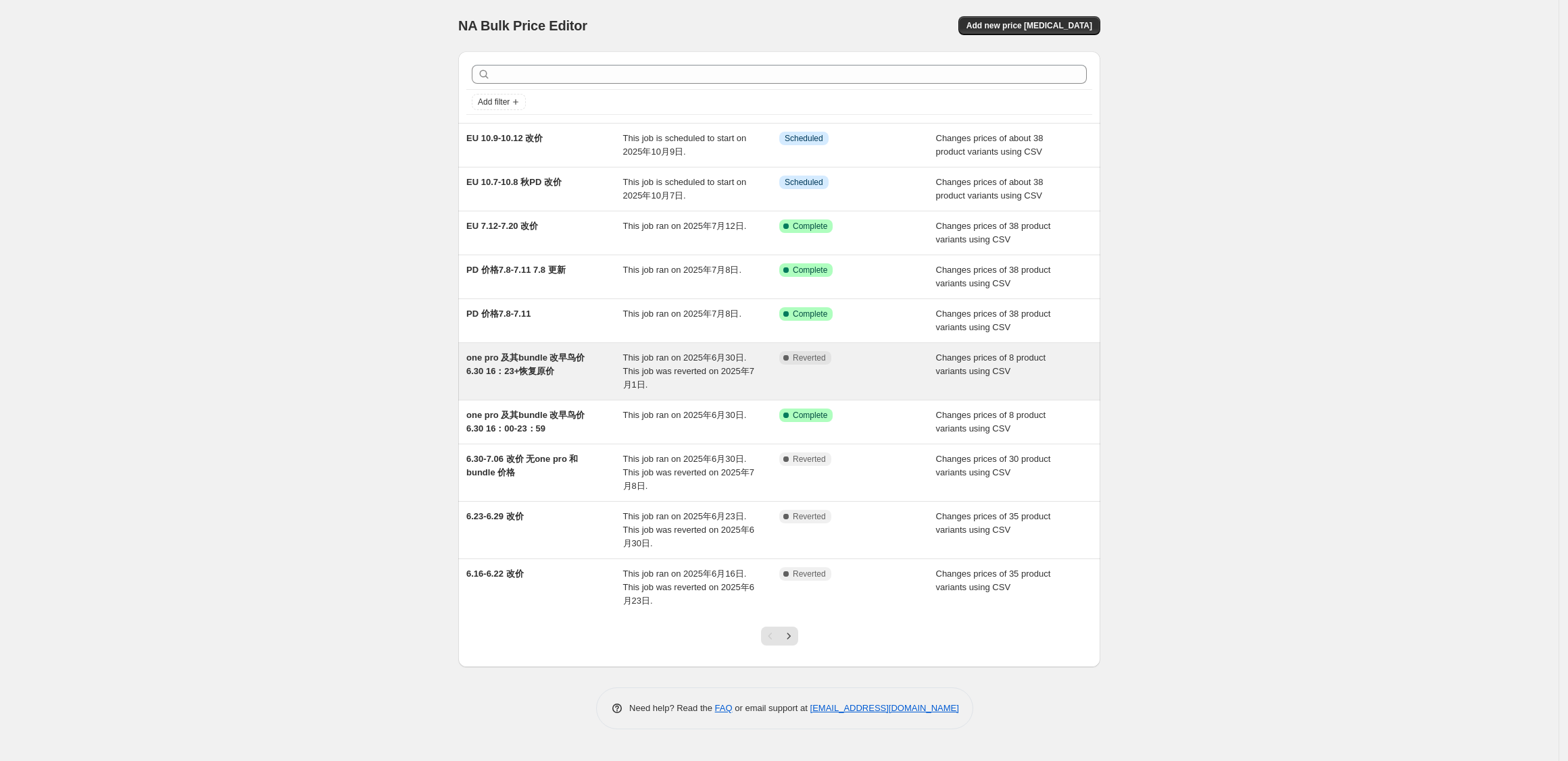
click at [1095, 376] on div "one pro 及其bundle 改早鸟价 6.30 16：23+恢复原价 This job ran on 2025年6月30日. This job was …" at bounding box center [779, 372] width 642 height 57
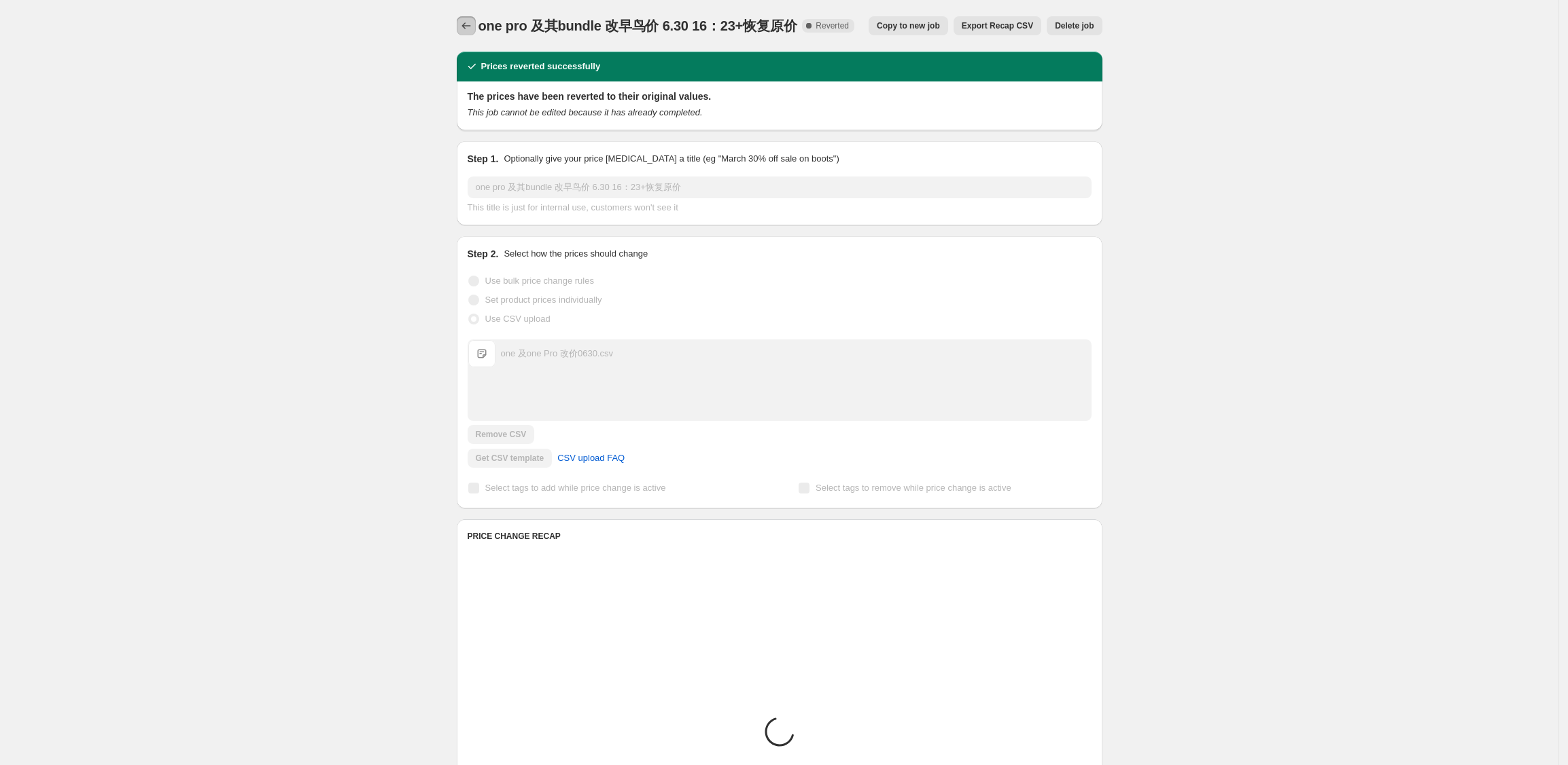
click at [470, 31] on icon "Price change jobs" at bounding box center [466, 25] width 14 height 14
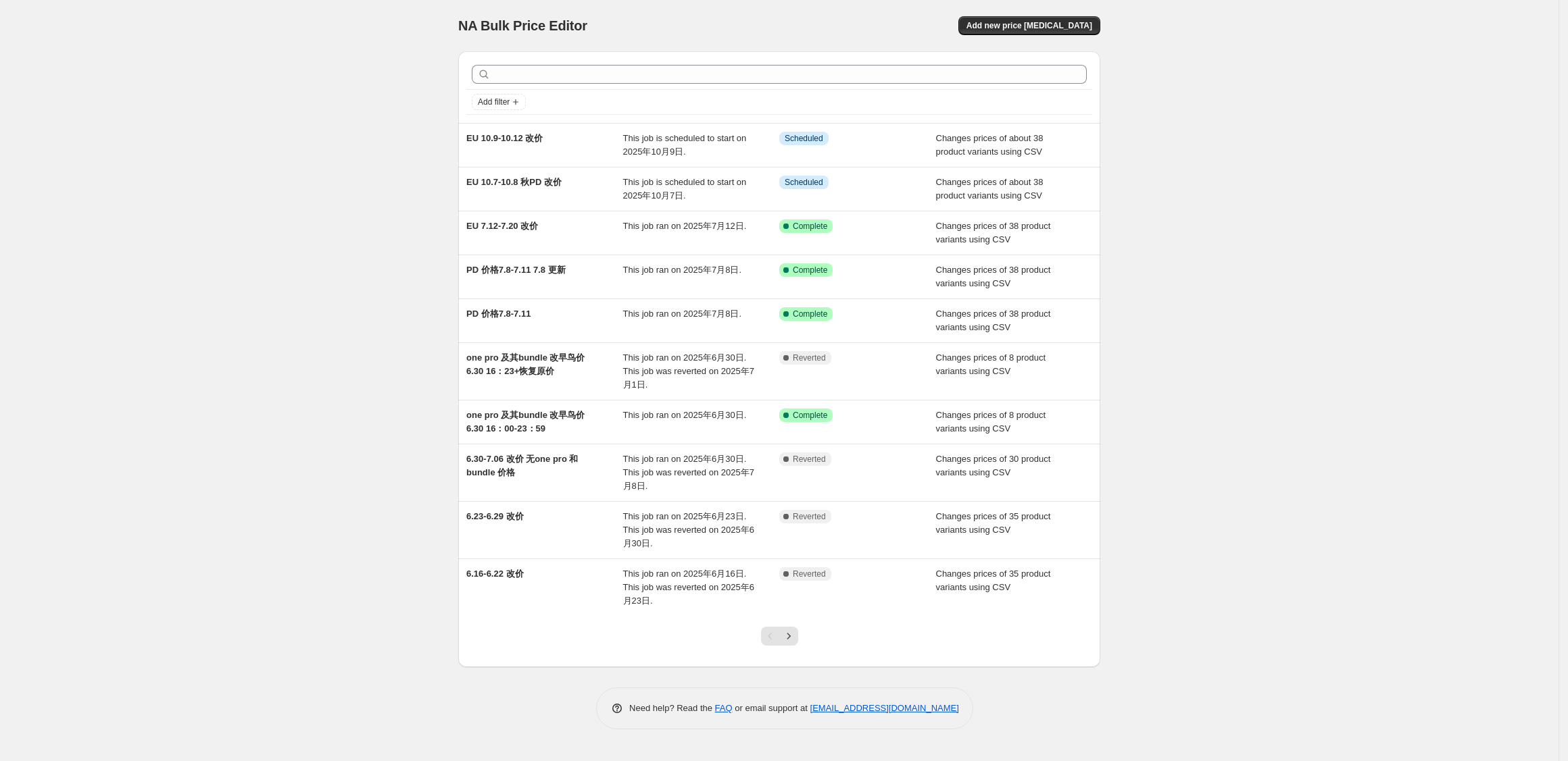
click at [230, 283] on div "NA Bulk Price Editor. This page is ready NA Bulk Price Editor Add new price [ME…" at bounding box center [779, 380] width 1559 height 761
